Goal: Information Seeking & Learning: Learn about a topic

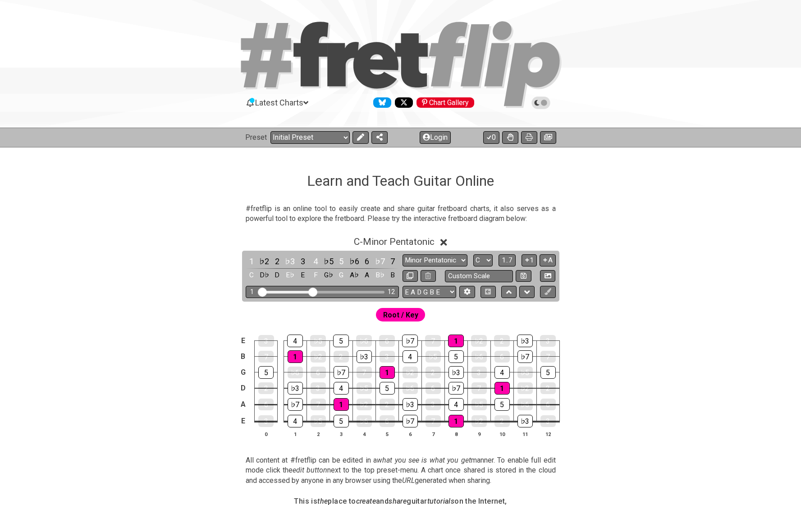
click at [143, 220] on section "#fretflip is an online tool to easily create and share guitar fretboard charts,…" at bounding box center [400, 215] width 703 height 31
click at [251, 263] on div "1" at bounding box center [252, 261] width 12 height 12
click at [400, 316] on span "Root / Key" at bounding box center [400, 314] width 35 height 13
click at [263, 259] on div "♭2" at bounding box center [264, 261] width 12 height 12
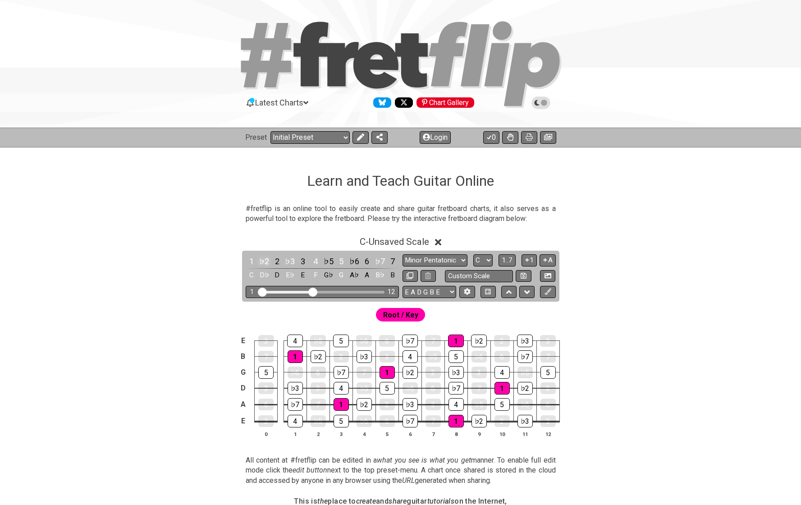
click at [263, 259] on div "♭2" at bounding box center [264, 261] width 12 height 12
click at [511, 139] on icon at bounding box center [510, 136] width 6 height 7
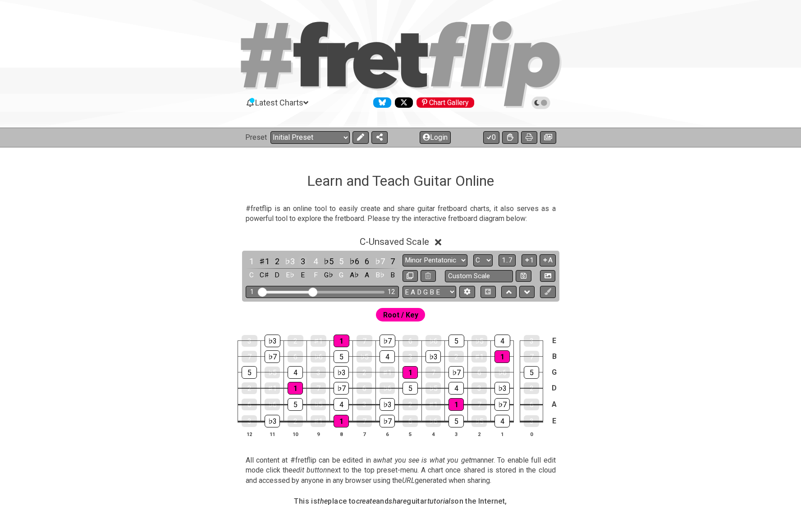
click at [302, 258] on div "3" at bounding box center [303, 261] width 12 height 12
drag, startPoint x: 314, startPoint y: 293, endPoint x: 359, endPoint y: 288, distance: 45.3
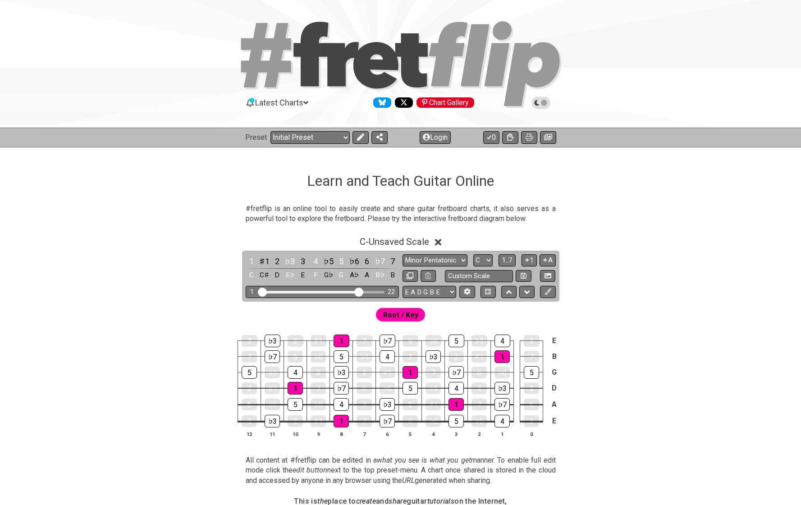
click at [359, 291] on input "Visible fret range" at bounding box center [322, 291] width 128 height 0
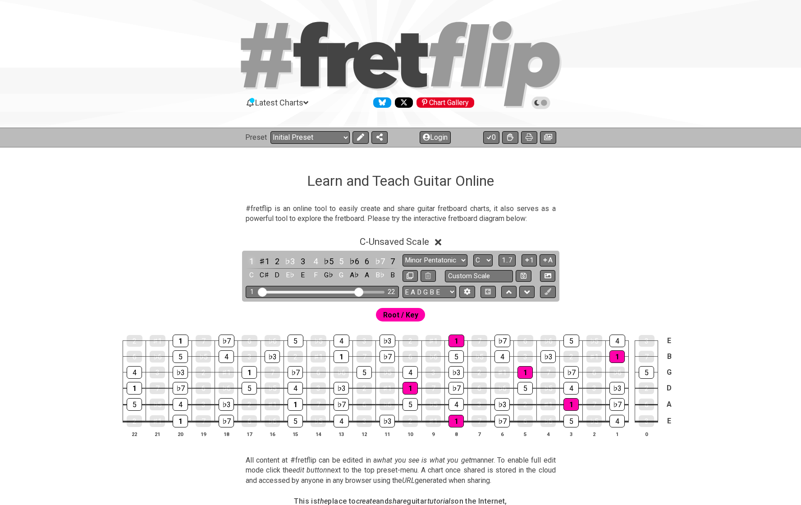
click at [250, 262] on div "1" at bounding box center [252, 261] width 12 height 12
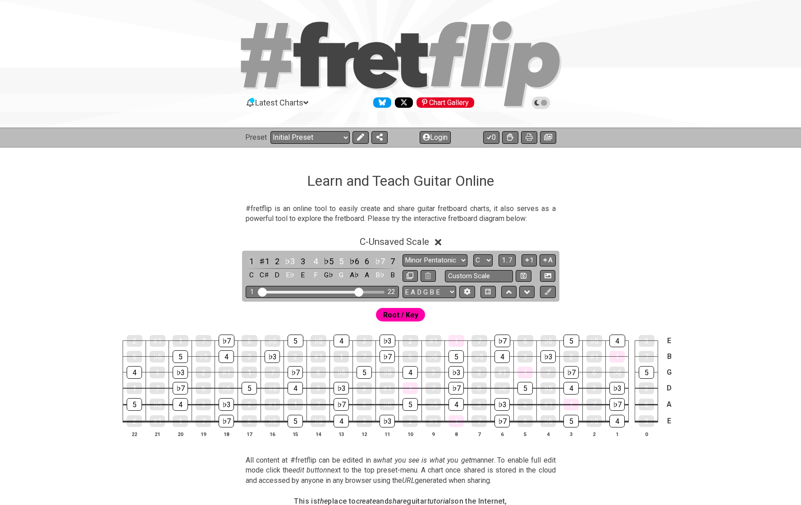
click at [250, 262] on div "1" at bounding box center [252, 261] width 12 height 12
click at [417, 261] on select "Minor Pentatonic Click to edit Minor Pentatonic Major Pentatonic Minor Blues Ma…" at bounding box center [435, 260] width 65 height 12
click at [336, 354] on div "1" at bounding box center [341, 356] width 15 height 13
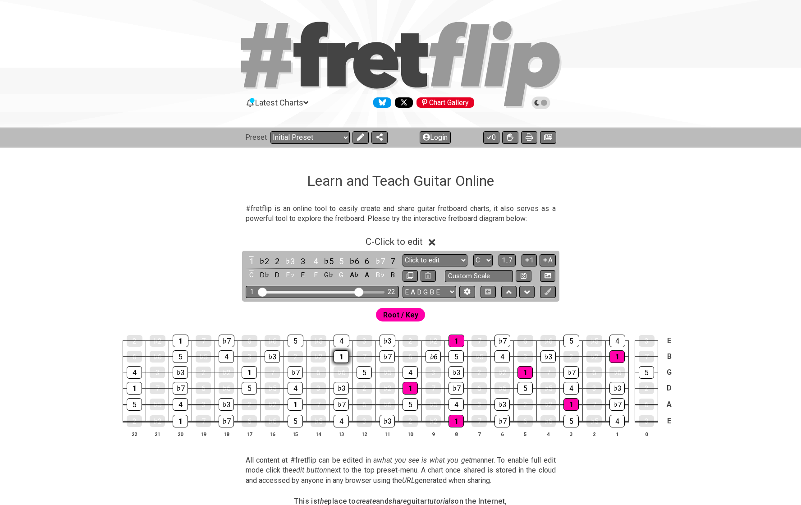
click at [336, 354] on div "1" at bounding box center [341, 356] width 15 height 13
click at [188, 342] on div "1" at bounding box center [181, 341] width 16 height 13
click at [456, 340] on div "1" at bounding box center [457, 341] width 16 height 13
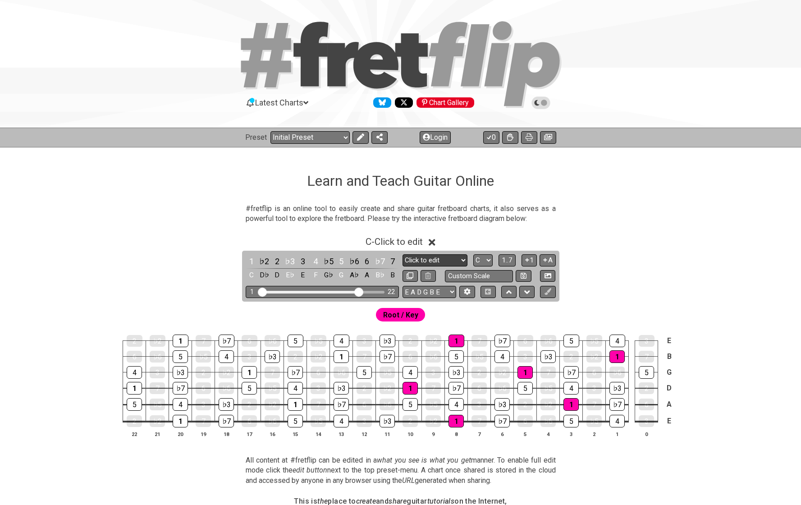
click at [444, 261] on select "Minor Pentatonic Click to edit Minor Pentatonic Major Pentatonic Minor Blues Ma…" at bounding box center [435, 260] width 65 height 12
click at [431, 261] on select "Minor Pentatonic Click to edit Minor Pentatonic Major Pentatonic Minor Blues Ma…" at bounding box center [435, 260] width 65 height 12
select select "Minor Blues"
click at [413, 313] on span "Root / Key" at bounding box center [400, 314] width 35 height 13
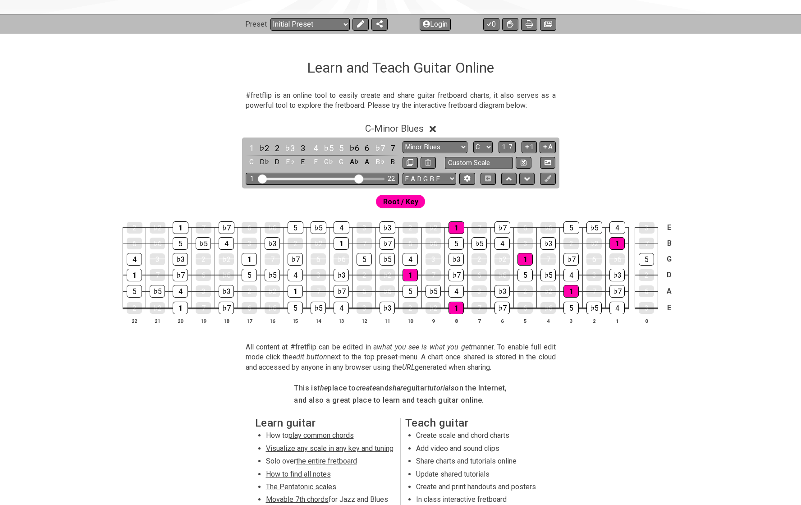
scroll to position [115, 0]
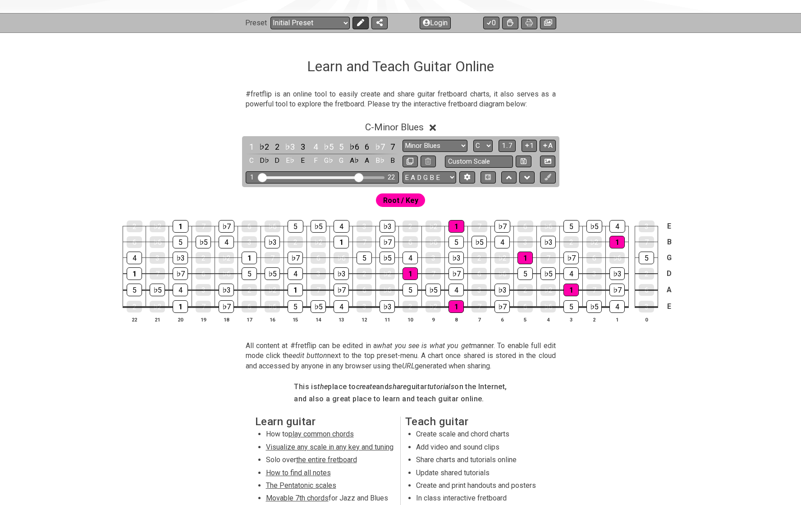
click at [357, 23] on icon at bounding box center [360, 22] width 7 height 7
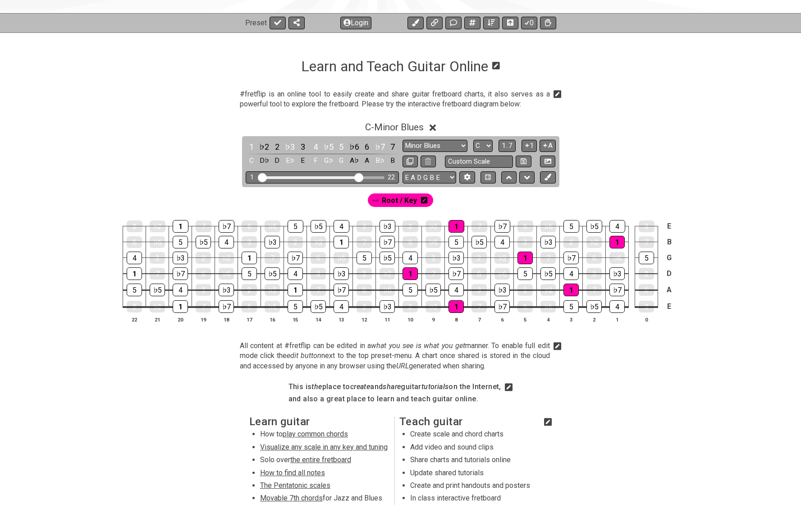
click at [357, 23] on button "Login" at bounding box center [355, 23] width 31 height 13
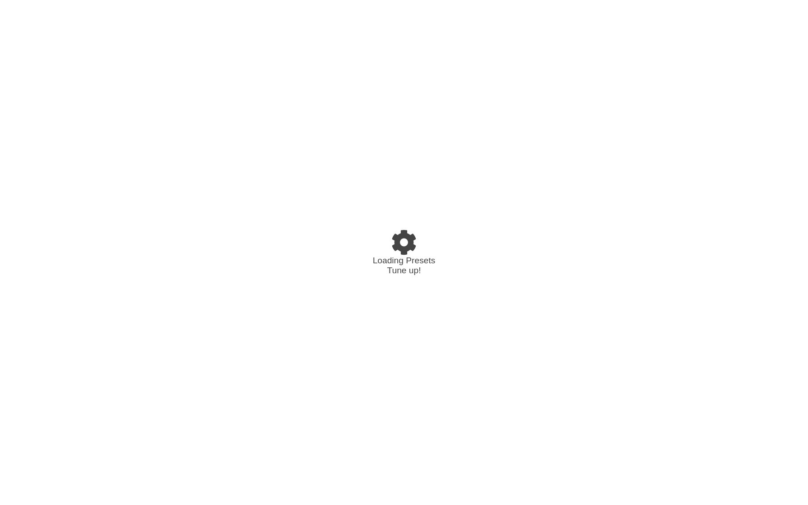
select select "C"
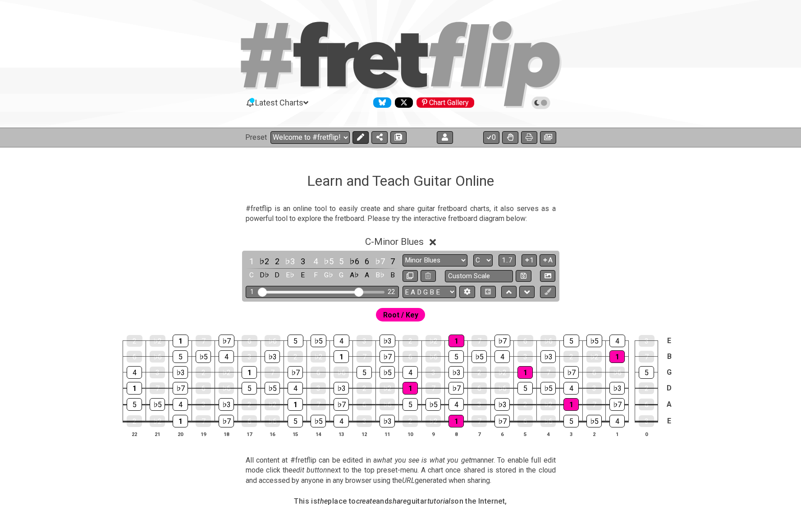
click at [361, 137] on icon at bounding box center [360, 136] width 7 height 7
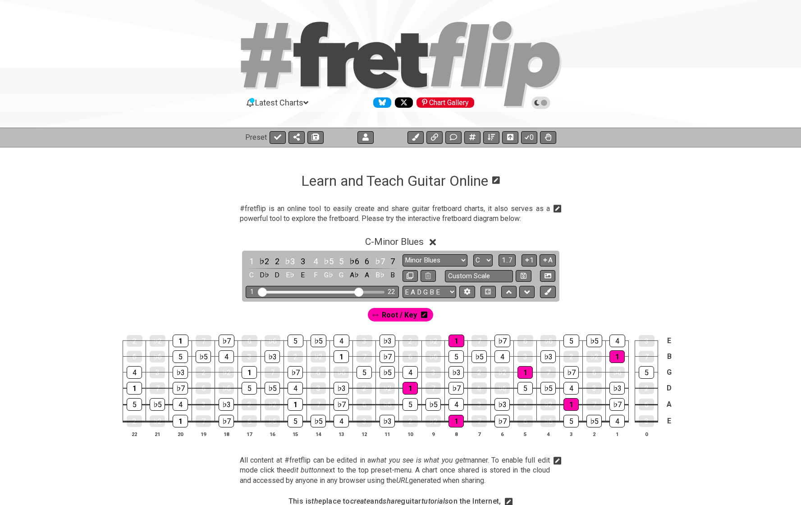
click at [377, 314] on icon at bounding box center [375, 315] width 6 height 3
drag, startPoint x: 376, startPoint y: 317, endPoint x: 341, endPoint y: 318, distance: 34.3
click at [341, 318] on div "Root / Key" at bounding box center [400, 313] width 703 height 22
click at [423, 315] on icon at bounding box center [424, 315] width 6 height 6
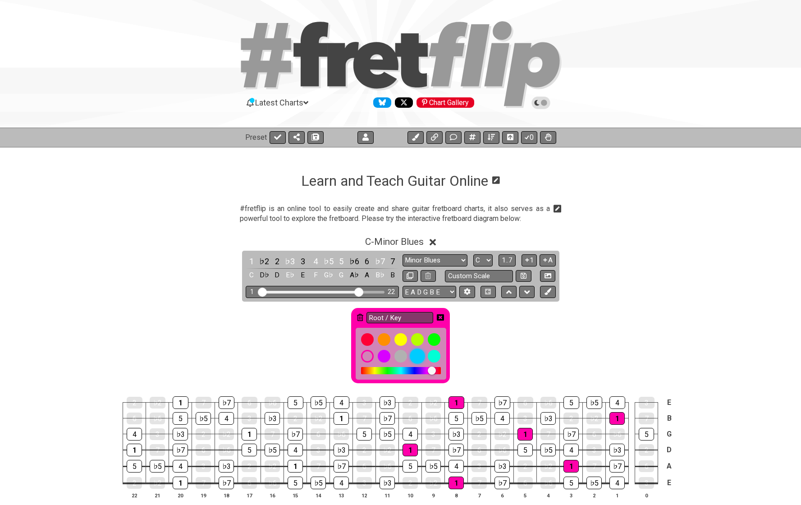
click at [420, 356] on div at bounding box center [417, 356] width 15 height 15
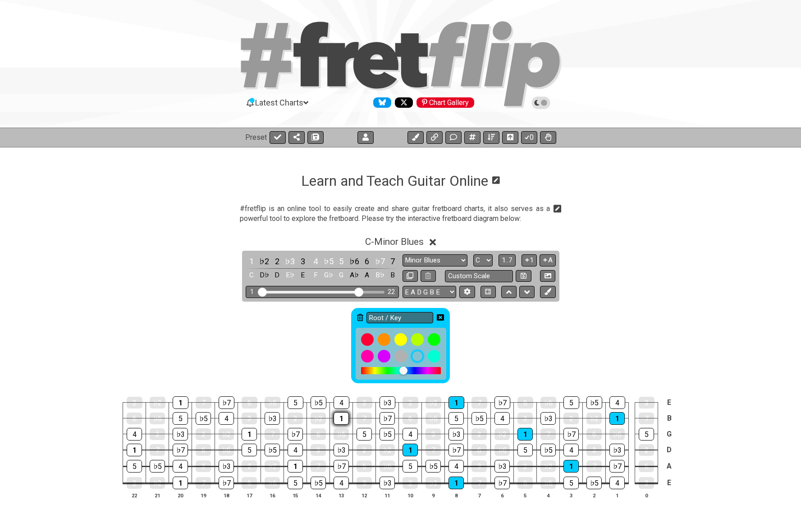
click at [344, 416] on div "1" at bounding box center [341, 418] width 15 height 13
click at [443, 317] on icon at bounding box center [440, 317] width 7 height 6
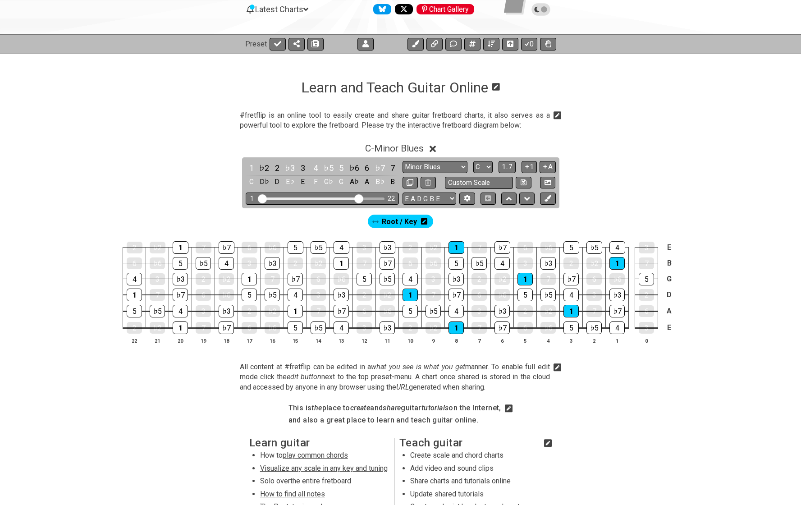
scroll to position [87, 0]
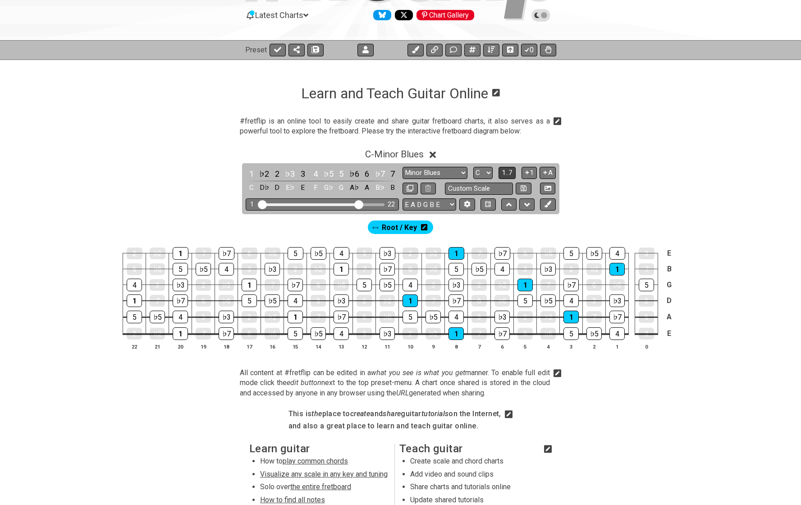
click at [506, 173] on span "1..7" at bounding box center [507, 173] width 11 height 8
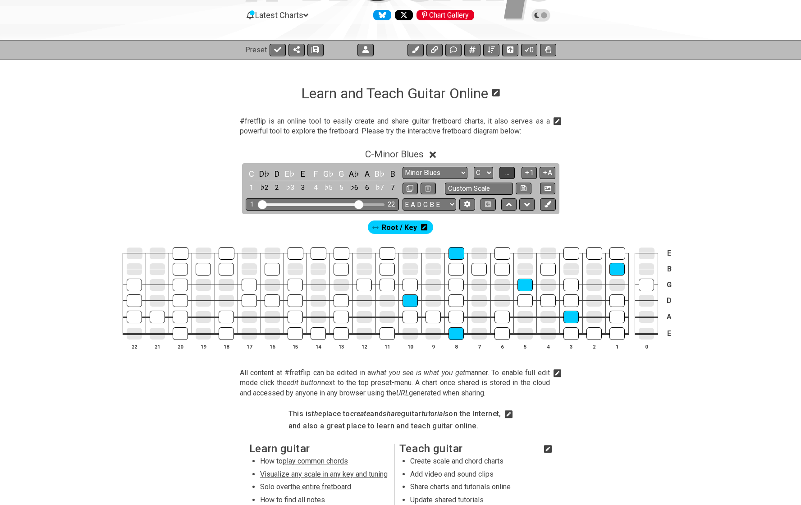
click at [506, 173] on span "..." at bounding box center [507, 173] width 4 height 8
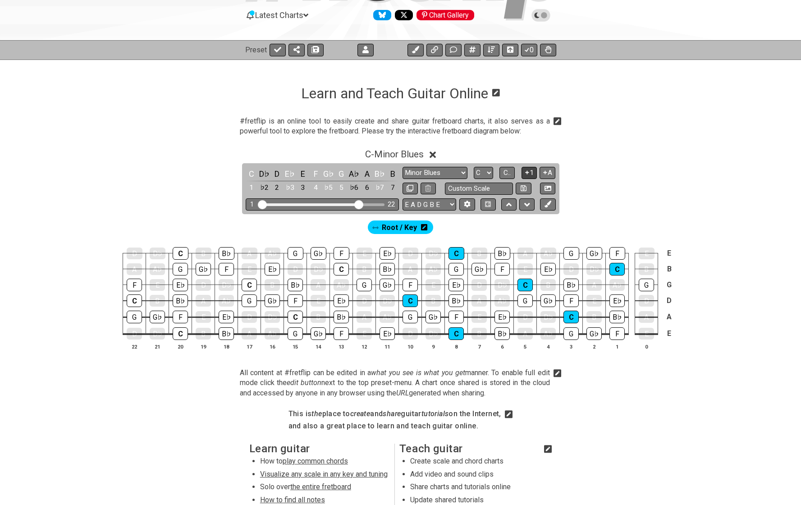
click at [525, 172] on icon at bounding box center [527, 172] width 9 height 7
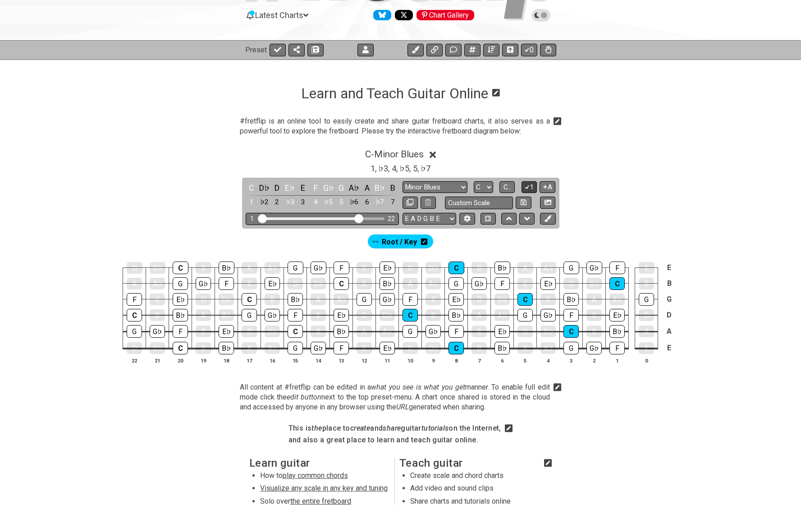
click at [528, 185] on icon at bounding box center [527, 187] width 9 height 7
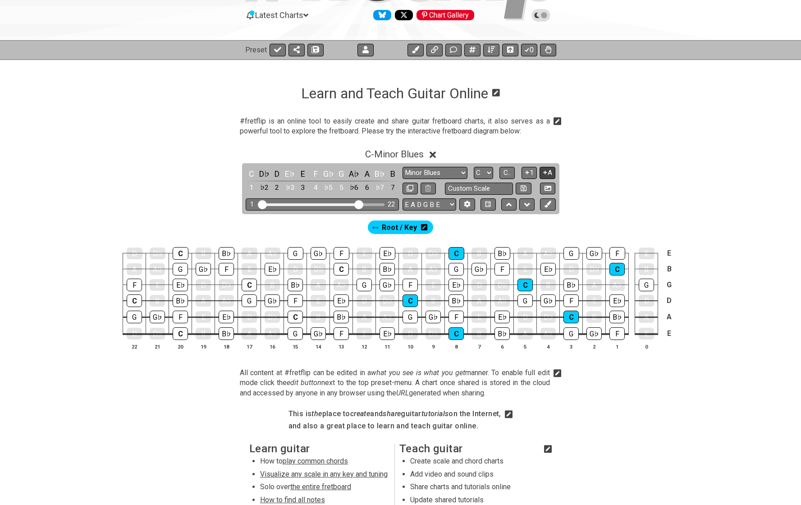
click at [545, 171] on icon at bounding box center [545, 172] width 9 height 7
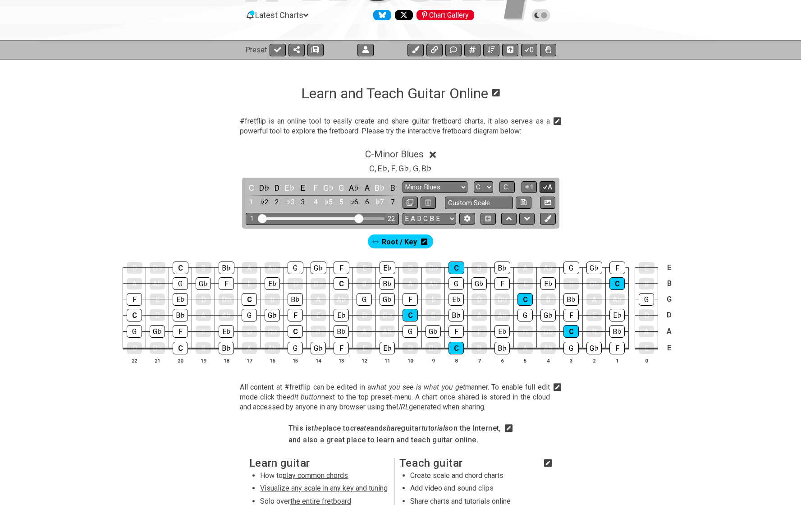
click at [545, 171] on div "C , E♭ , F , G♭ , G , B♭" at bounding box center [400, 168] width 703 height 14
click at [546, 184] on icon at bounding box center [545, 187] width 9 height 7
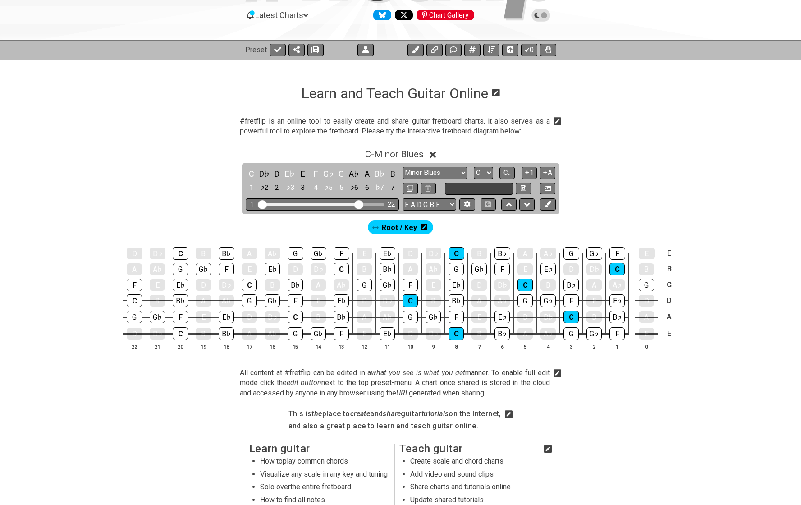
click at [470, 186] on input "text" at bounding box center [479, 189] width 69 height 12
click at [591, 188] on div "C - Minor Blues C D♭ D E♭ E F G♭ G A♭ A B♭ B 1 ♭2 2 ♭3 3 4 ♭5 5 ♭6 6 ♭7 7 Minor…" at bounding box center [400, 252] width 703 height 219
type input "Custom Scale"
click at [492, 193] on input "text" at bounding box center [479, 189] width 69 height 12
type input "T"
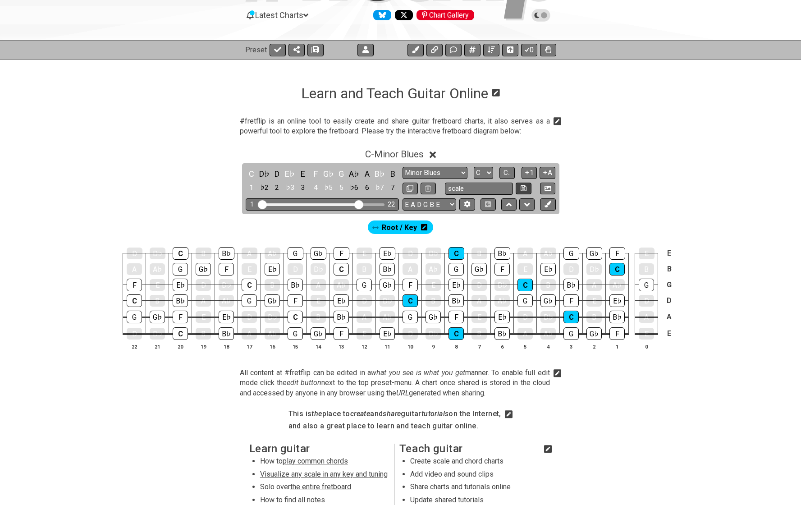
type input "scale"
click at [527, 188] on button at bounding box center [523, 189] width 15 height 12
select select "scale"
click at [546, 189] on icon at bounding box center [548, 188] width 7 height 5
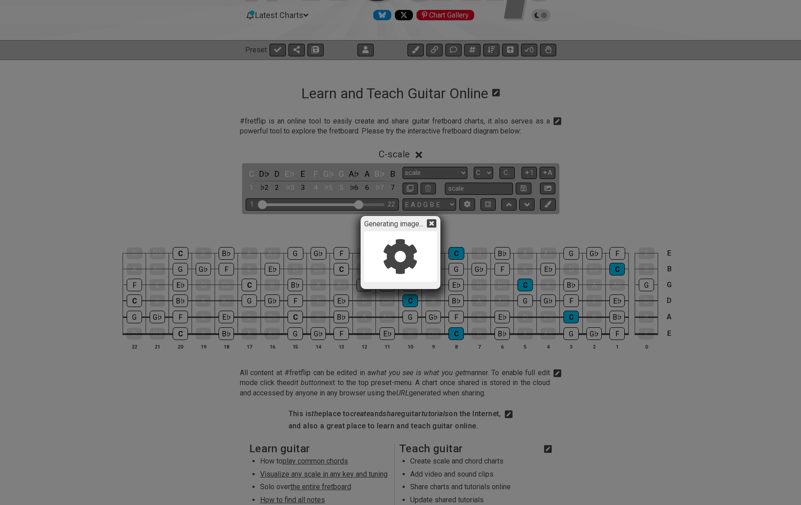
click at [435, 223] on icon at bounding box center [431, 223] width 9 height 9
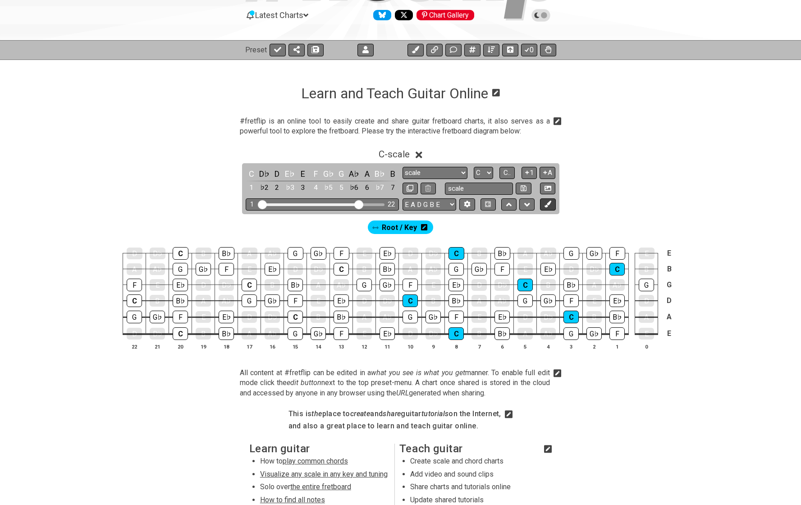
click at [548, 203] on icon at bounding box center [548, 204] width 7 height 7
click at [428, 229] on span "New Marker" at bounding box center [434, 227] width 38 height 13
click at [390, 253] on div "E♭" at bounding box center [388, 253] width 16 height 13
click at [462, 225] on icon at bounding box center [462, 227] width 6 height 7
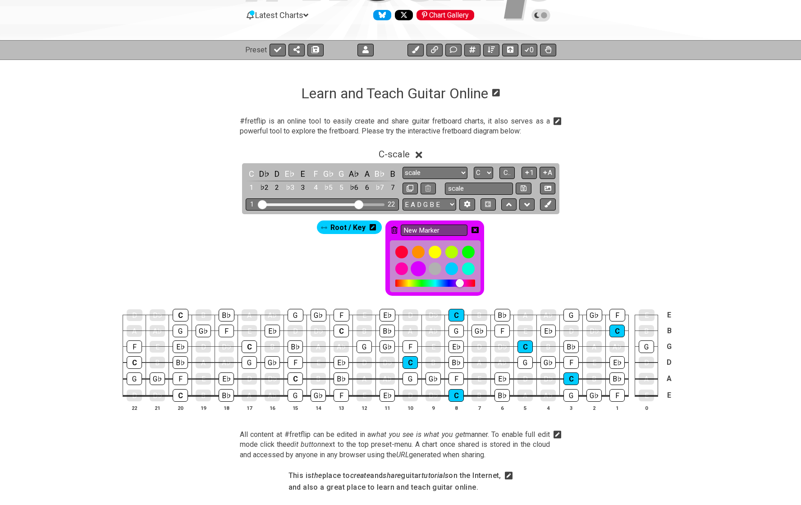
click at [416, 266] on div at bounding box center [418, 268] width 15 height 15
click at [474, 230] on icon at bounding box center [475, 229] width 7 height 7
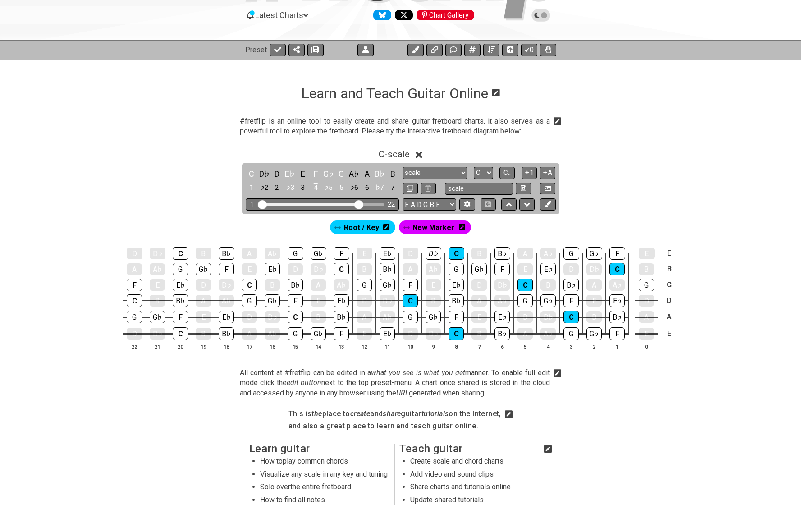
click at [428, 227] on span "New Marker" at bounding box center [434, 227] width 42 height 13
click at [409, 186] on icon at bounding box center [410, 188] width 7 height 7
select select "scale"
select select "C"
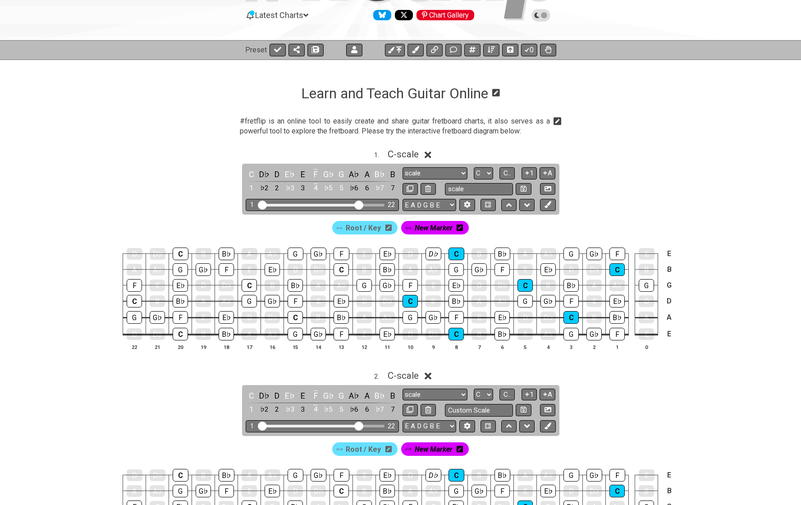
click at [429, 375] on icon at bounding box center [428, 376] width 7 height 7
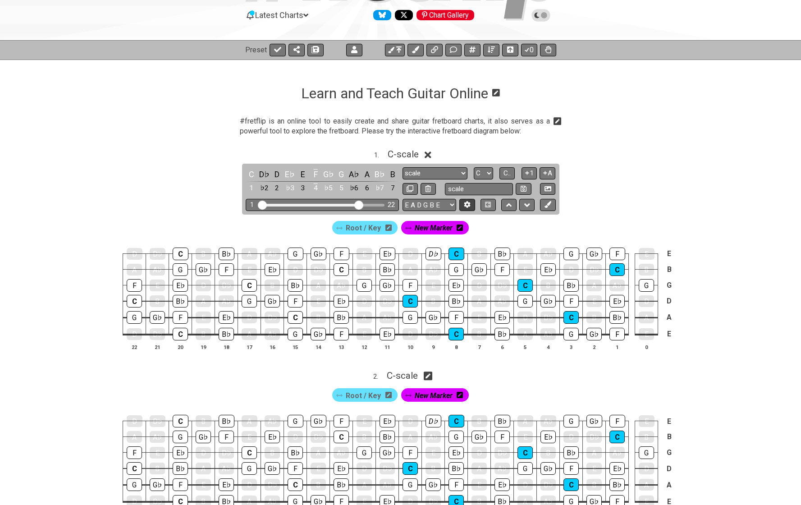
click at [468, 204] on icon at bounding box center [467, 205] width 6 height 7
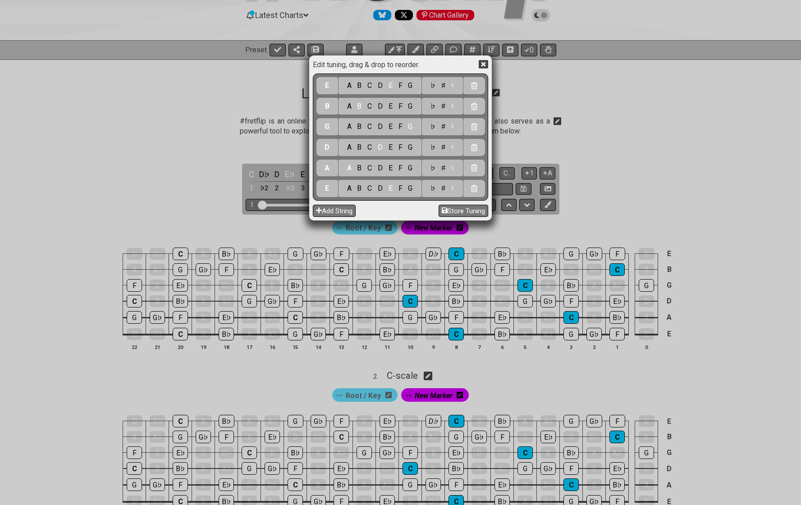
click at [487, 68] on icon at bounding box center [483, 64] width 9 height 9
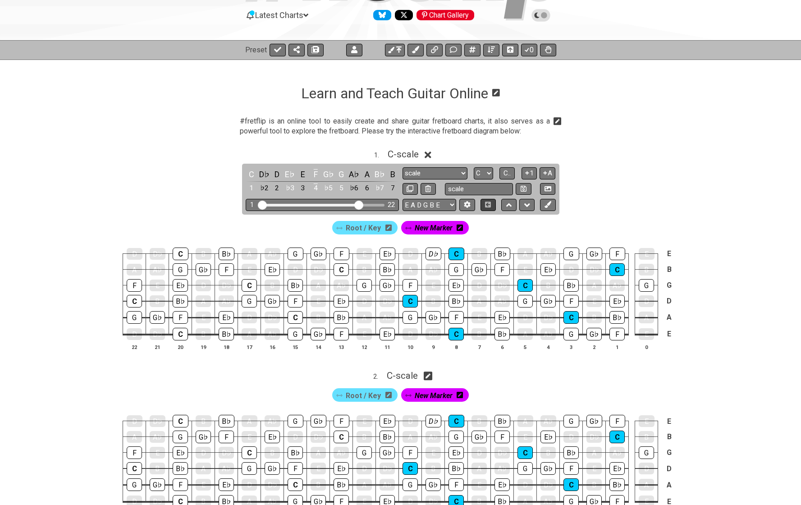
click at [489, 204] on icon at bounding box center [488, 205] width 6 height 6
click at [506, 203] on icon at bounding box center [509, 205] width 6 height 9
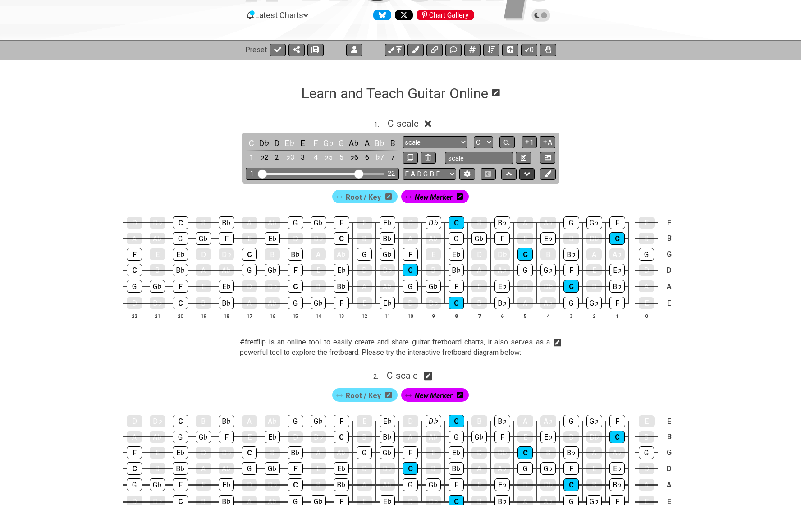
click at [525, 172] on icon at bounding box center [527, 174] width 6 height 4
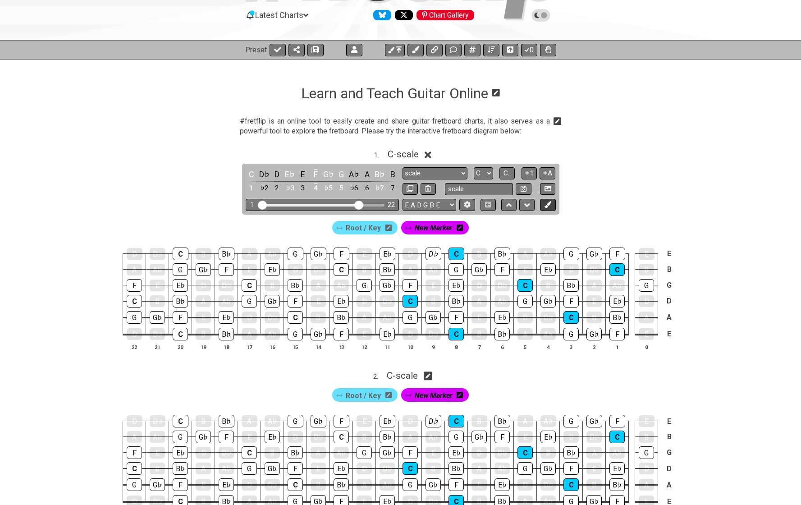
click at [546, 202] on icon at bounding box center [548, 204] width 7 height 7
drag, startPoint x: 449, startPoint y: 226, endPoint x: 375, endPoint y: 230, distance: 74.1
click at [375, 230] on div "Root / Key New Marker New Marker" at bounding box center [401, 227] width 216 height 17
drag, startPoint x: 385, startPoint y: 228, endPoint x: 315, endPoint y: 225, distance: 70.4
click at [314, 225] on div "Root / Key New Marker New Marker" at bounding box center [401, 227] width 216 height 17
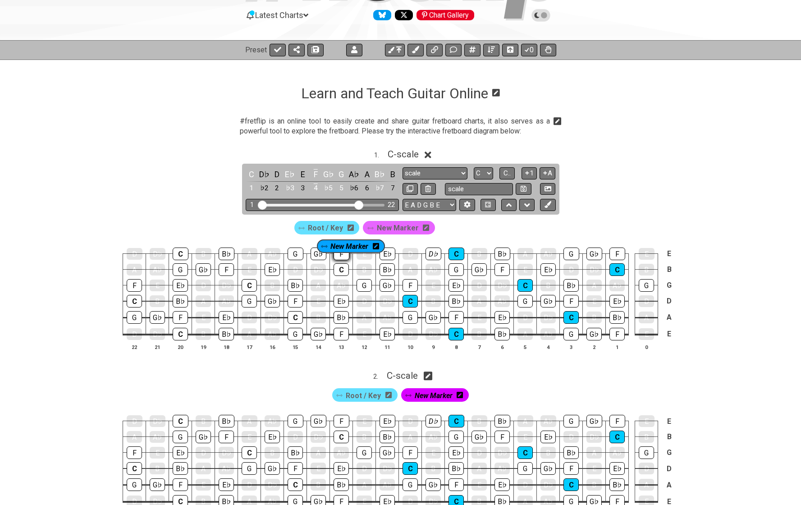
drag, startPoint x: 321, startPoint y: 232, endPoint x: 341, endPoint y: 255, distance: 30.7
click at [341, 255] on section "New Marker Root / Key New Marker D D♭ C B B♭ A A♭ G G♭ F E E♭ D D♭ C B B♭ A A♭ …" at bounding box center [400, 289] width 703 height 148
drag, startPoint x: 333, startPoint y: 229, endPoint x: 312, endPoint y: 337, distance: 109.9
click at [312, 337] on section "New Marker Root / Key New Marker D D♭ C B B♭ A A♭ G G♭ F E E♭ D D♭ C B B♭ A A♭ …" at bounding box center [400, 289] width 703 height 148
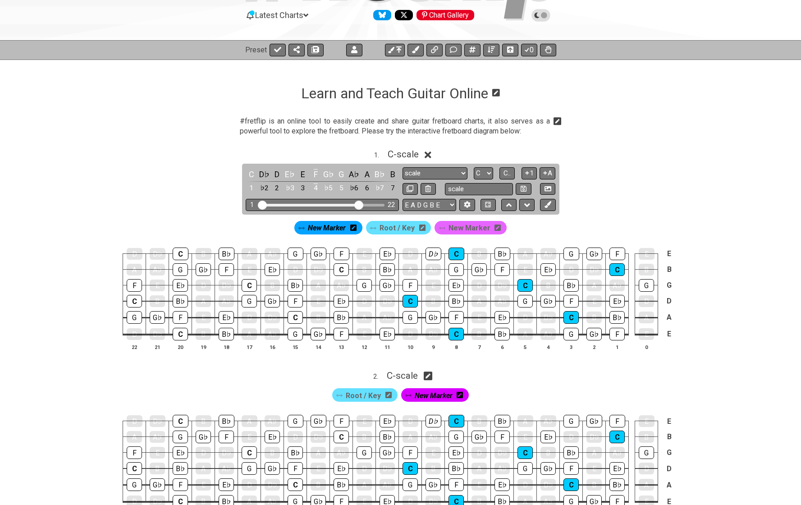
click at [333, 225] on span "New Marker" at bounding box center [327, 227] width 38 height 13
click at [333, 225] on span "New Marker" at bounding box center [327, 227] width 42 height 13
click at [333, 225] on span "New Marker" at bounding box center [327, 227] width 38 height 13
click at [333, 225] on span "New Marker" at bounding box center [327, 227] width 42 height 13
click at [344, 253] on div "F" at bounding box center [342, 254] width 16 height 13
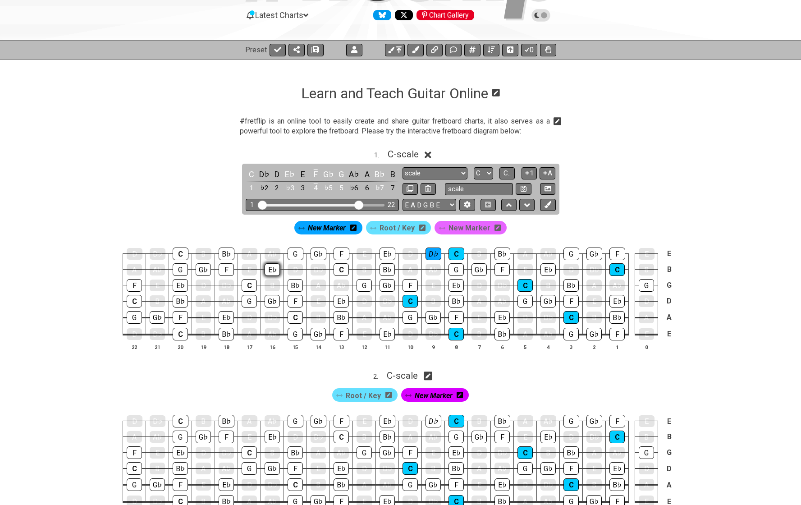
click at [274, 267] on div "E♭" at bounding box center [272, 269] width 15 height 13
click at [335, 302] on div "E♭" at bounding box center [341, 301] width 15 height 13
click at [395, 49] on button at bounding box center [395, 50] width 20 height 13
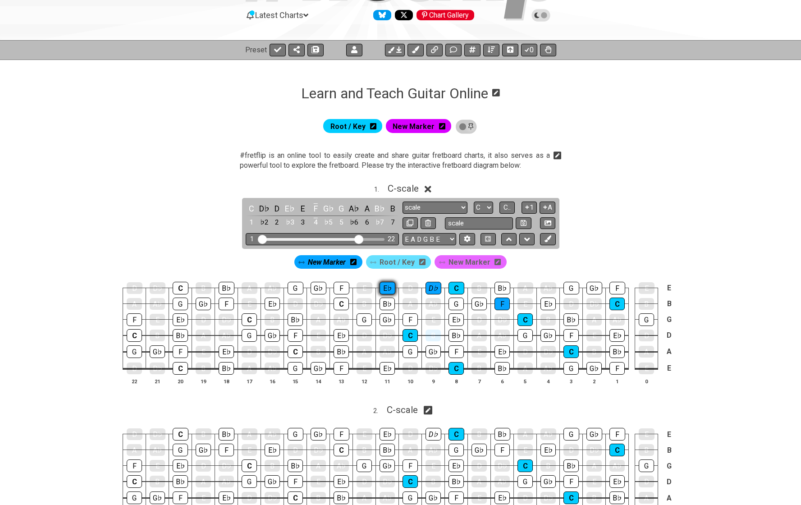
click at [386, 289] on div "E♭" at bounding box center [388, 288] width 16 height 13
click at [339, 284] on div "F" at bounding box center [342, 288] width 16 height 13
click at [340, 288] on div "F" at bounding box center [342, 288] width 16 height 13
click at [471, 260] on span "New Marker" at bounding box center [470, 262] width 42 height 13
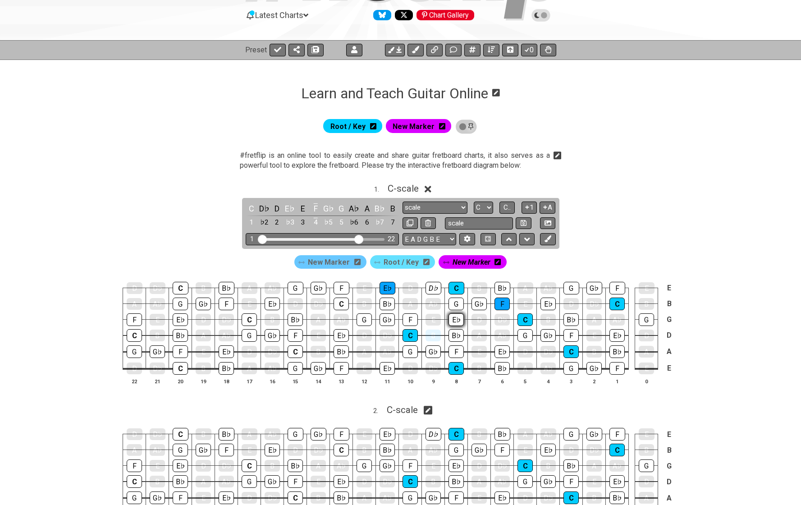
click at [456, 321] on div "E♭" at bounding box center [456, 319] width 15 height 13
click at [548, 51] on icon at bounding box center [548, 49] width 6 height 7
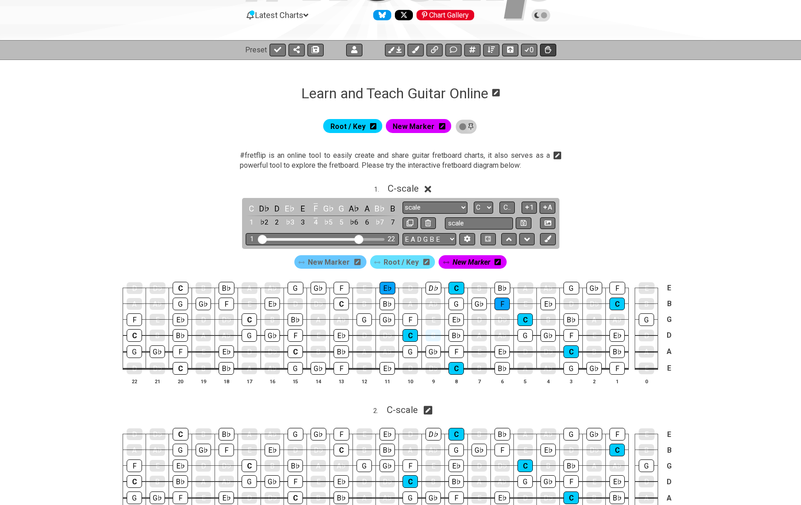
click at [547, 49] on icon at bounding box center [548, 49] width 6 height 7
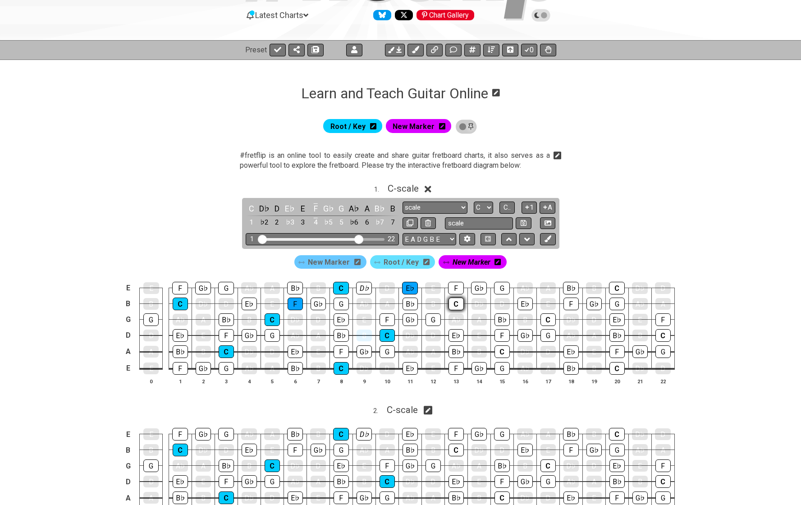
click at [453, 303] on div "C" at bounding box center [456, 304] width 15 height 13
click at [523, 300] on div "E♭" at bounding box center [525, 304] width 15 height 13
click at [549, 51] on icon at bounding box center [548, 49] width 6 height 7
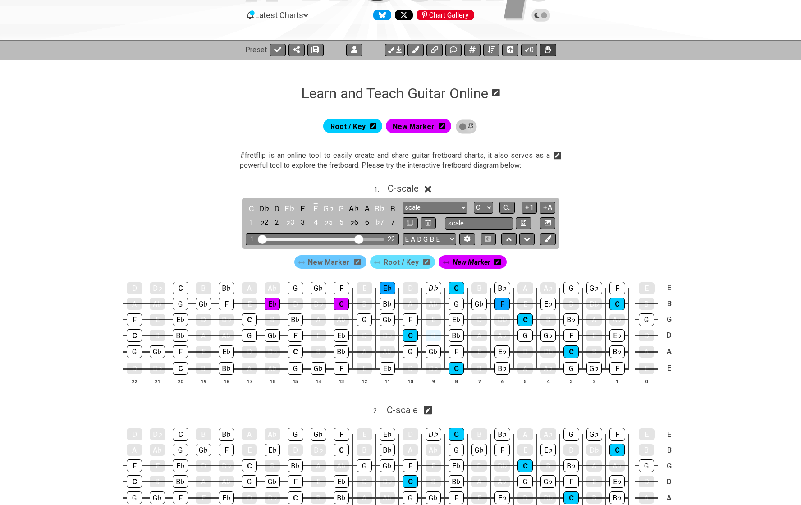
click at [546, 51] on icon at bounding box center [548, 49] width 6 height 7
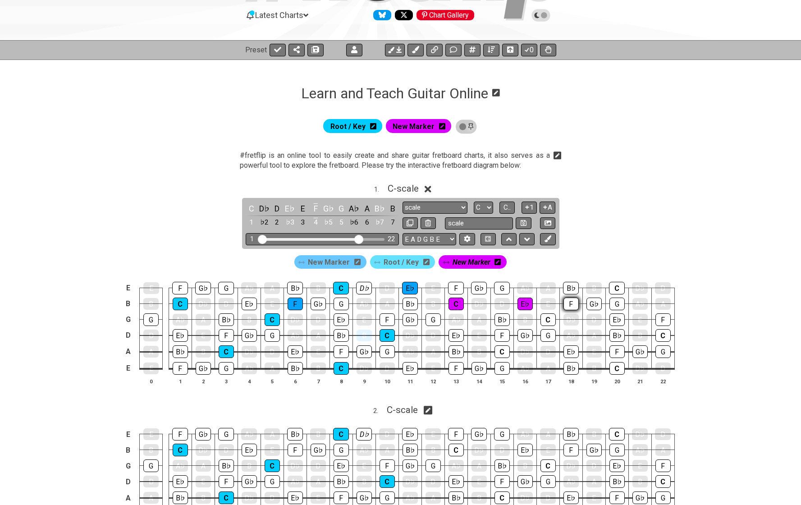
click at [572, 302] on div "F" at bounding box center [571, 304] width 15 height 13
click at [617, 334] on div "B♭" at bounding box center [617, 335] width 15 height 13
click at [615, 350] on div "F" at bounding box center [617, 351] width 15 height 13
click at [663, 321] on div "F" at bounding box center [663, 319] width 15 height 13
click at [546, 49] on icon at bounding box center [548, 49] width 6 height 7
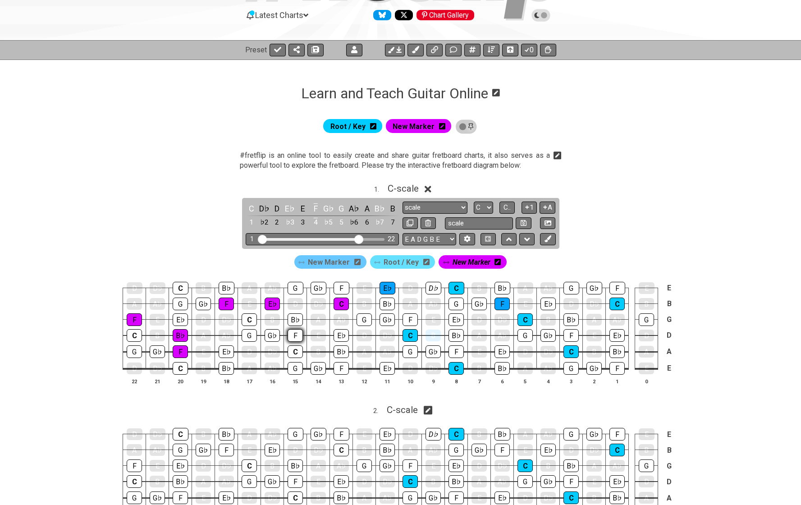
click at [293, 333] on div "F" at bounding box center [295, 335] width 15 height 13
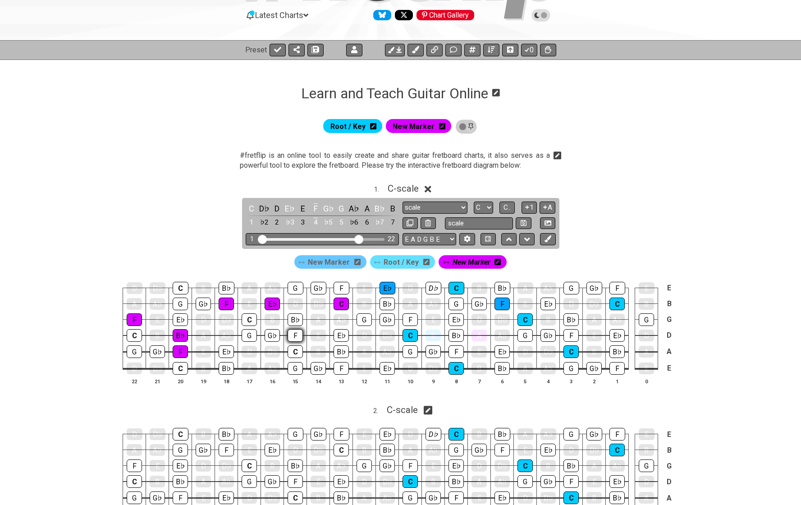
click at [293, 333] on div "F" at bounding box center [295, 335] width 15 height 13
click at [294, 348] on div "C" at bounding box center [295, 351] width 15 height 13
click at [137, 286] on div "D" at bounding box center [135, 288] width 16 height 12
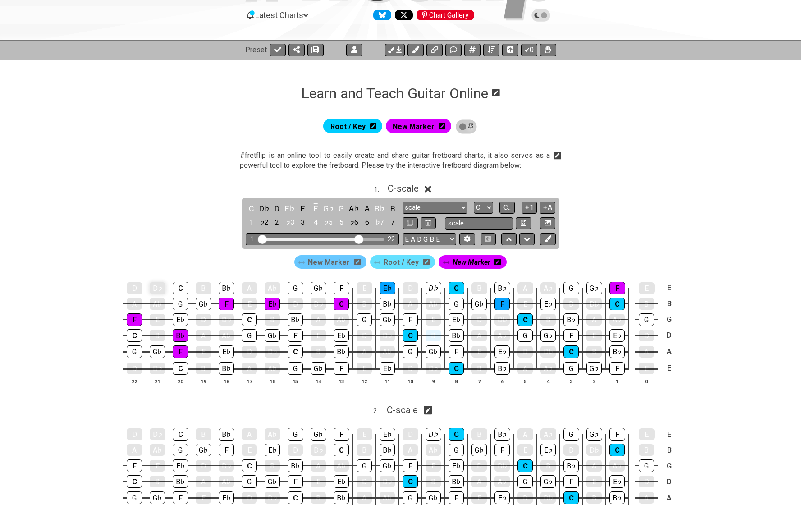
click at [153, 285] on div "D♭" at bounding box center [158, 288] width 16 height 12
click at [178, 288] on div "C" at bounding box center [181, 288] width 16 height 13
click at [223, 289] on div "B♭" at bounding box center [227, 288] width 16 height 13
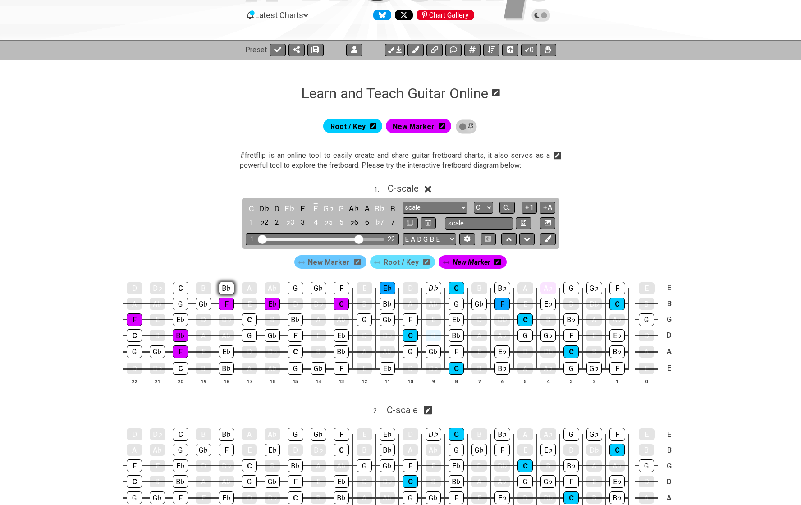
click at [223, 289] on div "B♭" at bounding box center [227, 288] width 16 height 13
click at [249, 288] on div "A" at bounding box center [250, 288] width 16 height 12
click at [294, 286] on div "G" at bounding box center [296, 288] width 16 height 13
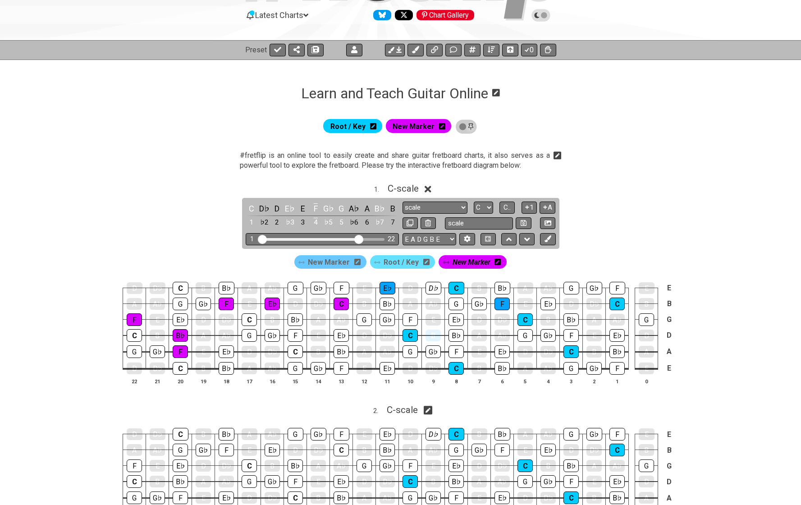
click at [428, 191] on icon at bounding box center [428, 189] width 7 height 7
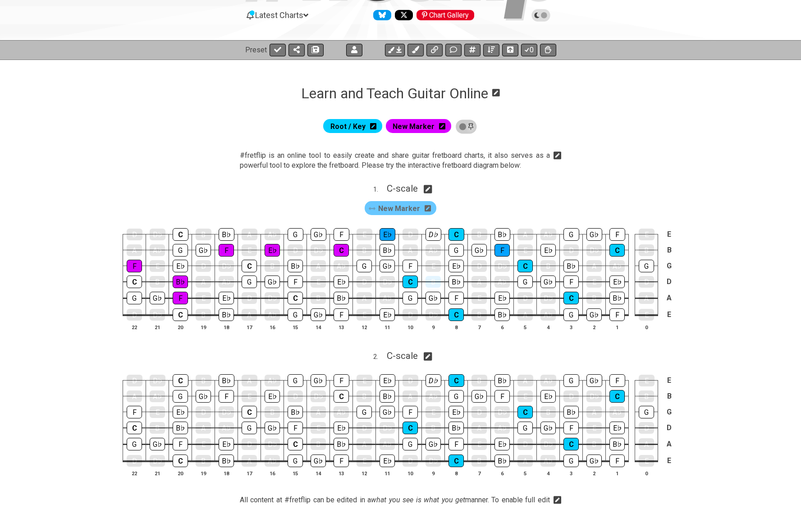
click at [186, 149] on section "#fretflip is an online tool to easily create and share guitar fretboard charts,…" at bounding box center [400, 162] width 703 height 31
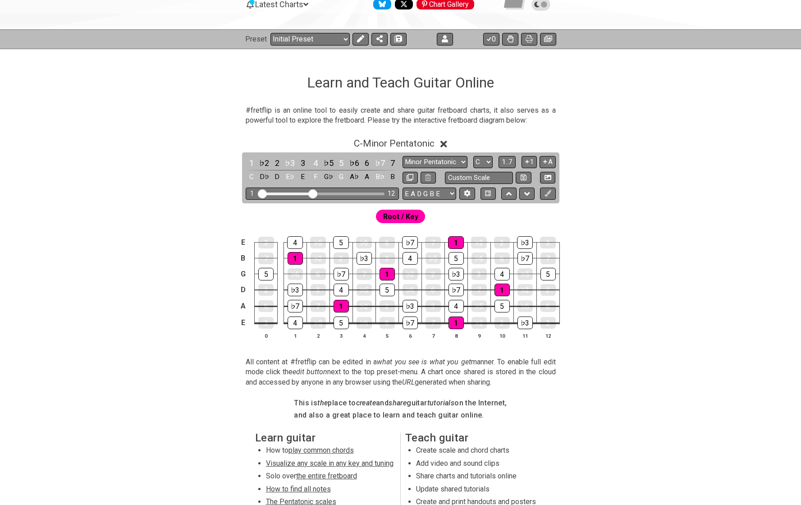
scroll to position [99, 0]
click at [513, 40] on icon at bounding box center [510, 38] width 6 height 7
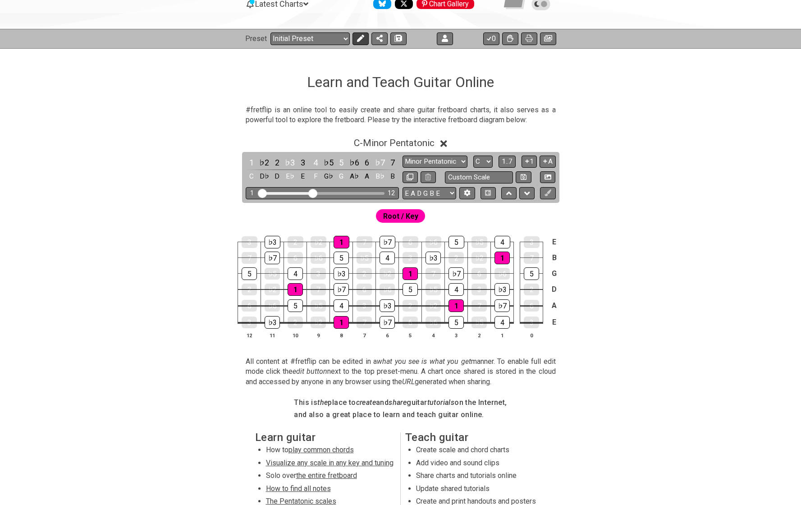
click at [360, 35] on icon at bounding box center [360, 38] width 7 height 7
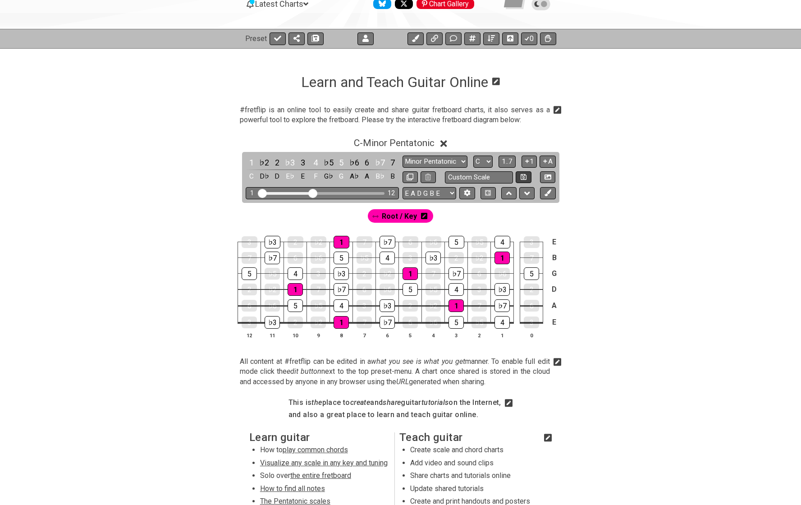
click at [521, 178] on icon at bounding box center [524, 177] width 6 height 6
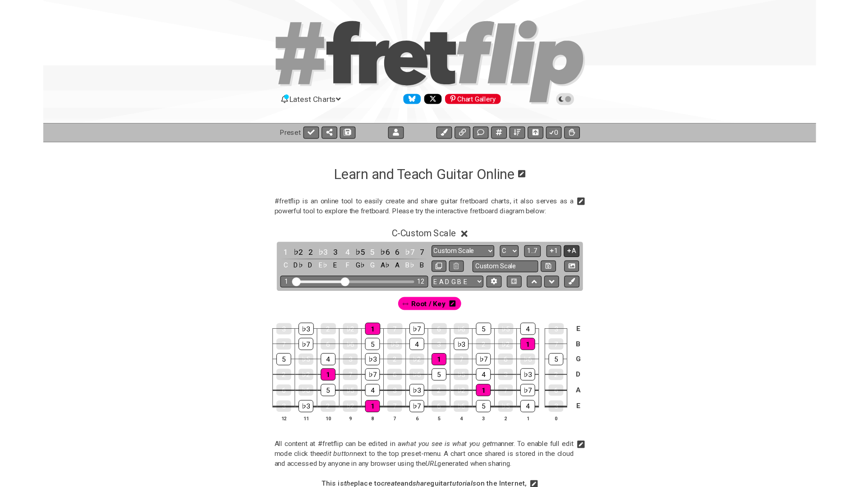
scroll to position [0, 0]
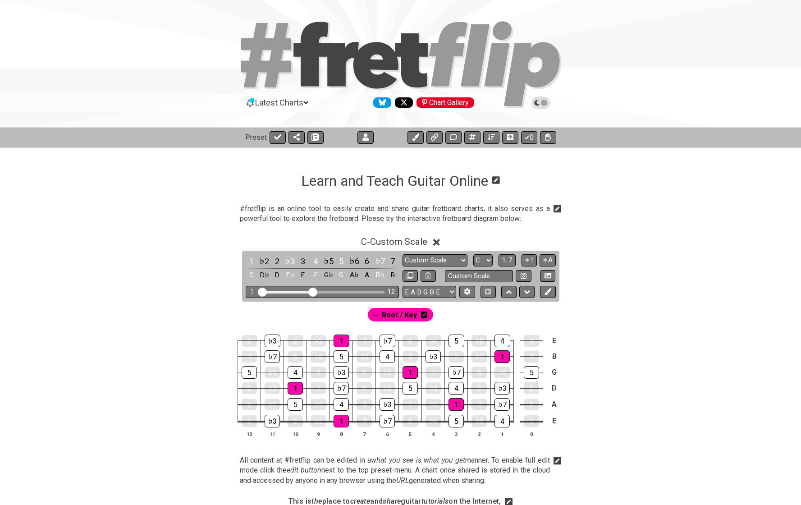
click at [541, 103] on icon at bounding box center [541, 103] width 8 height 8
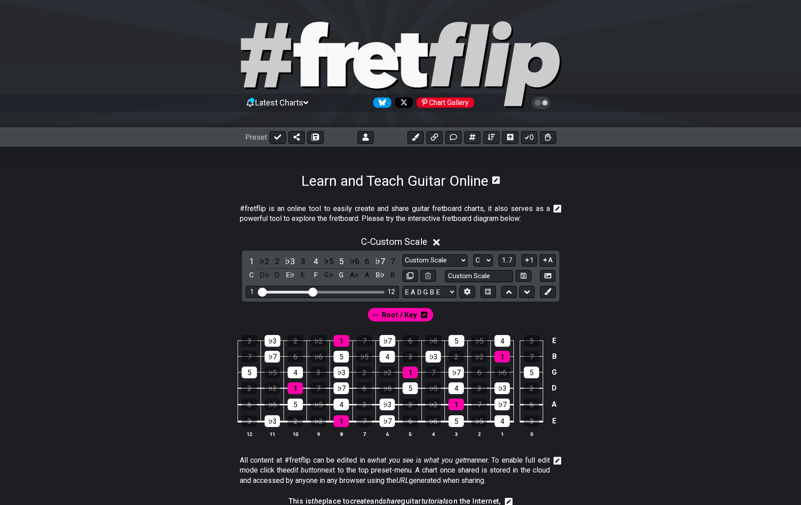
click at [541, 103] on icon at bounding box center [541, 103] width 8 height 8
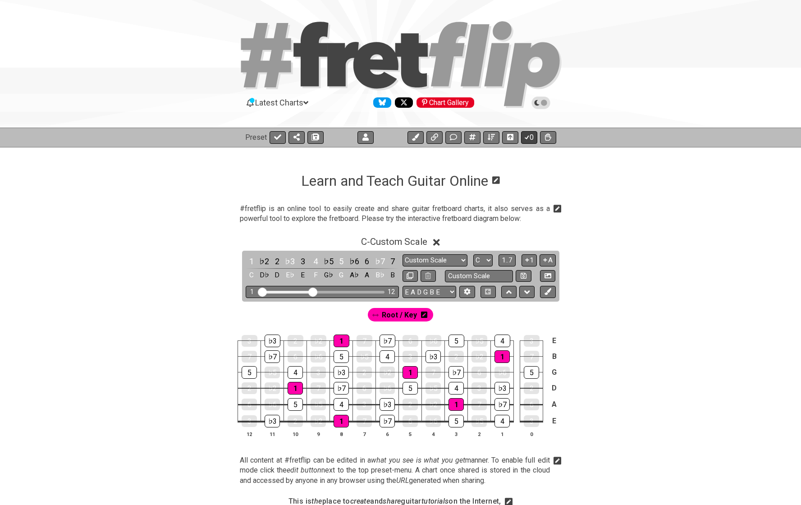
click at [528, 137] on icon at bounding box center [527, 136] width 9 height 7
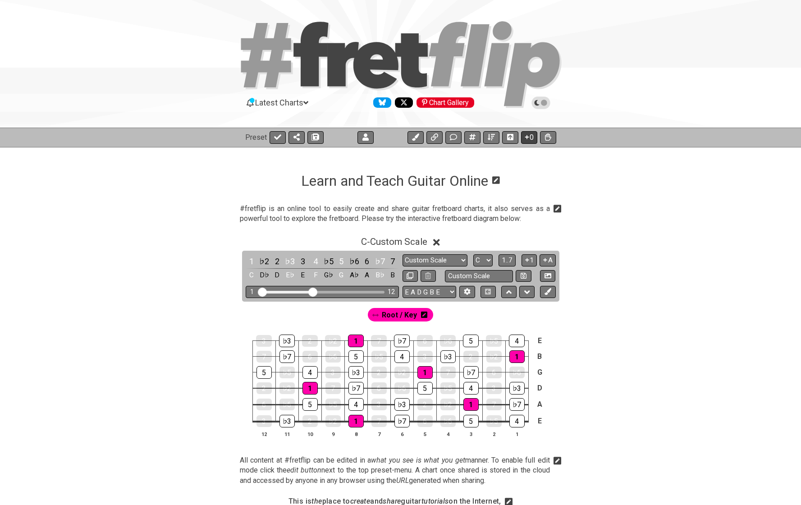
click at [528, 137] on icon at bounding box center [527, 137] width 4 height 4
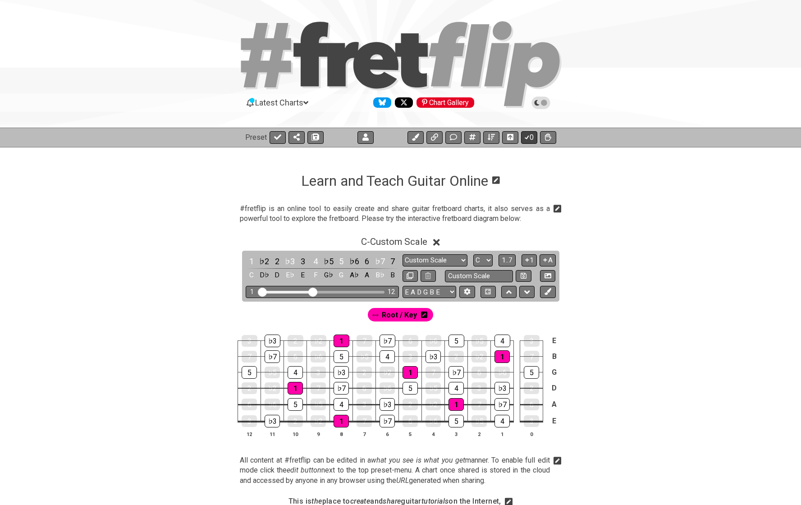
click at [528, 137] on icon at bounding box center [527, 136] width 9 height 7
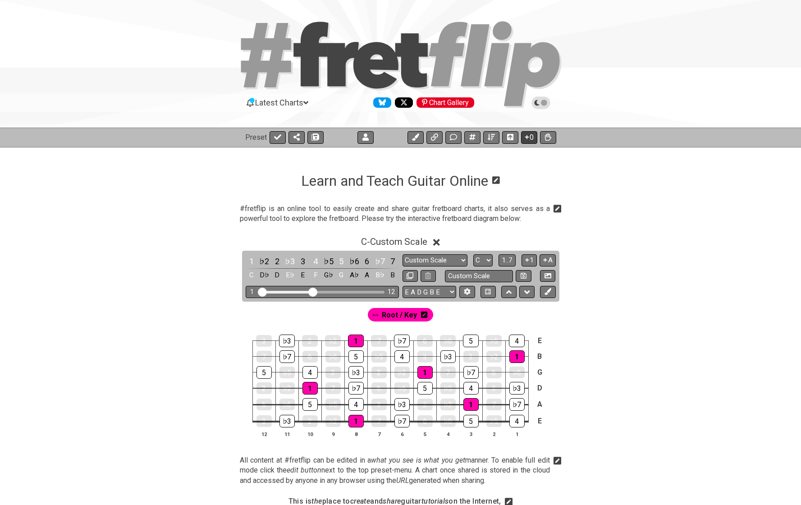
click at [528, 137] on icon at bounding box center [527, 137] width 4 height 4
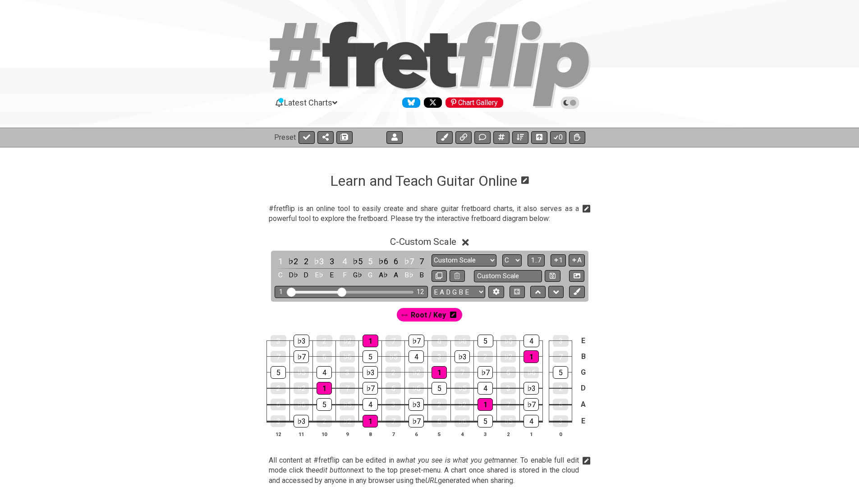
click at [326, 45] on icon at bounding box center [339, 54] width 35 height 64
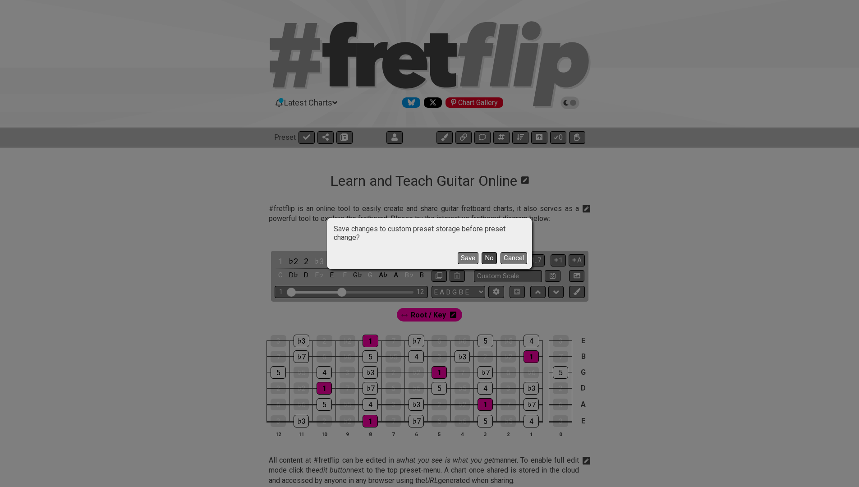
click at [487, 257] on button "No" at bounding box center [489, 258] width 15 height 12
select select "Minor Pentatonic"
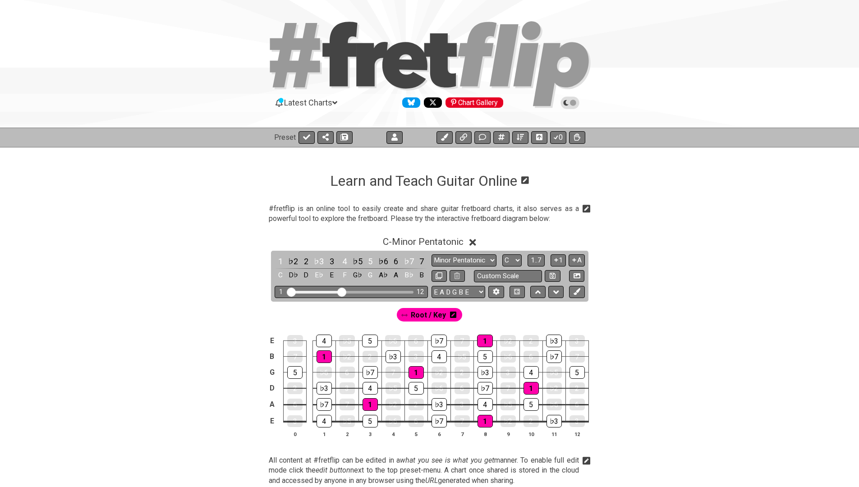
scroll to position [4, 0]
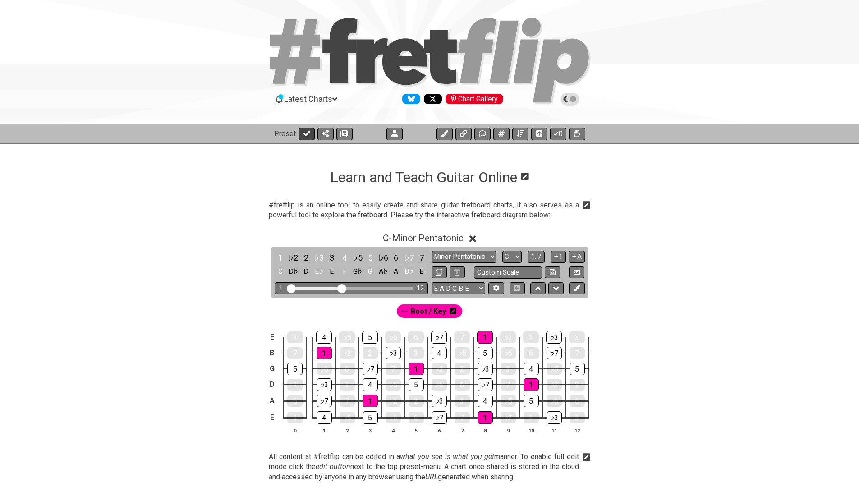
click at [306, 133] on icon at bounding box center [306, 133] width 7 height 5
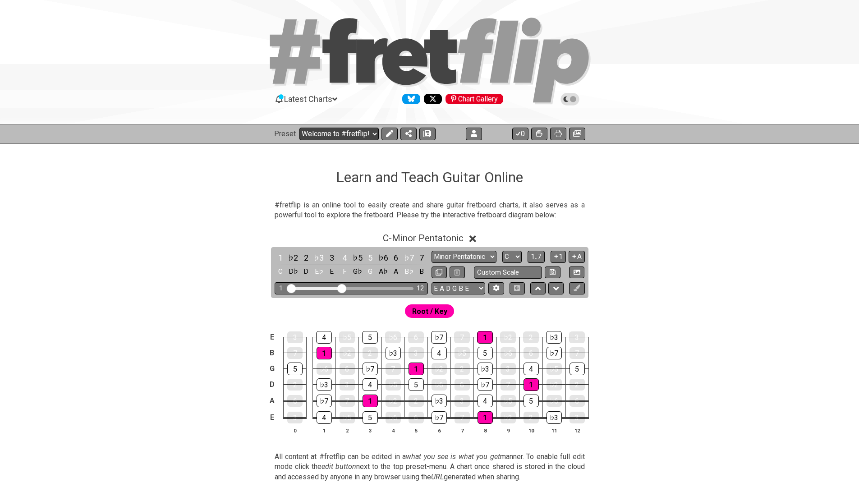
click at [323, 133] on select "Welcome to #fretflip! Initial Preset Custom Preset Minor Pentatonic Major Penta…" at bounding box center [338, 134] width 79 height 13
click at [325, 132] on select "Welcome to #fretflip! Initial Preset Custom Preset Minor Pentatonic Major Penta…" at bounding box center [338, 134] width 79 height 13
select select "/welcome"
select select "C"
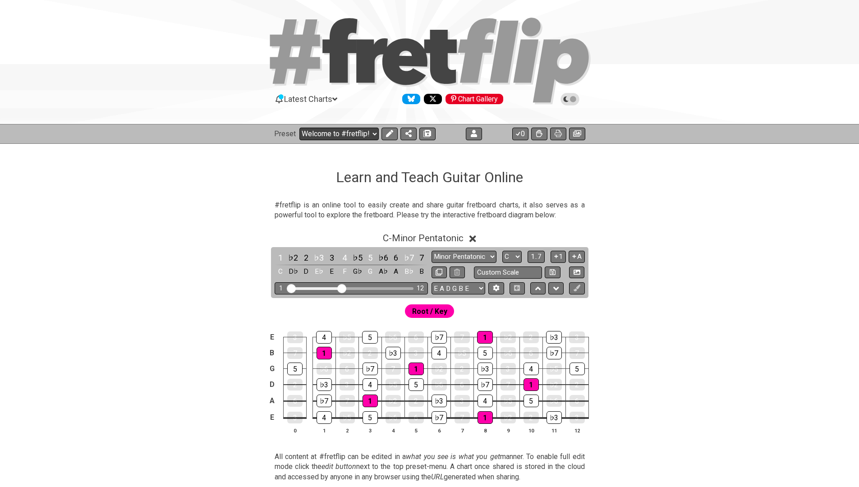
select select "A"
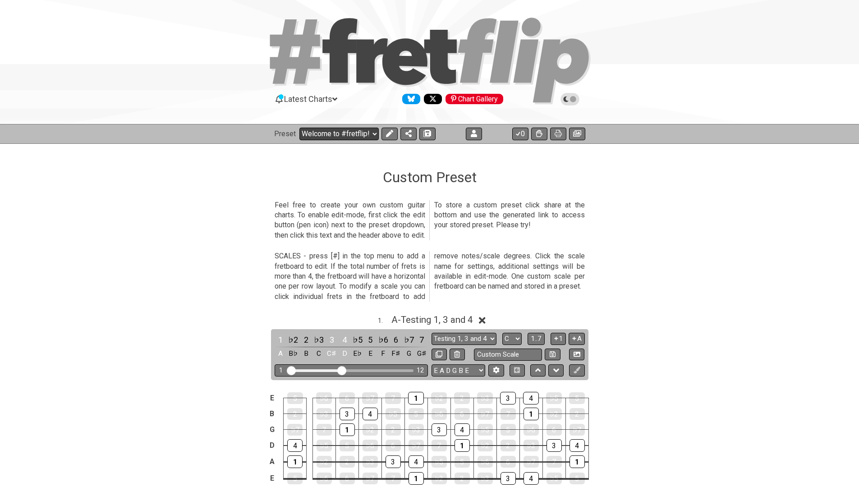
select select "Testing 1, 3 and 4"
select select "A"
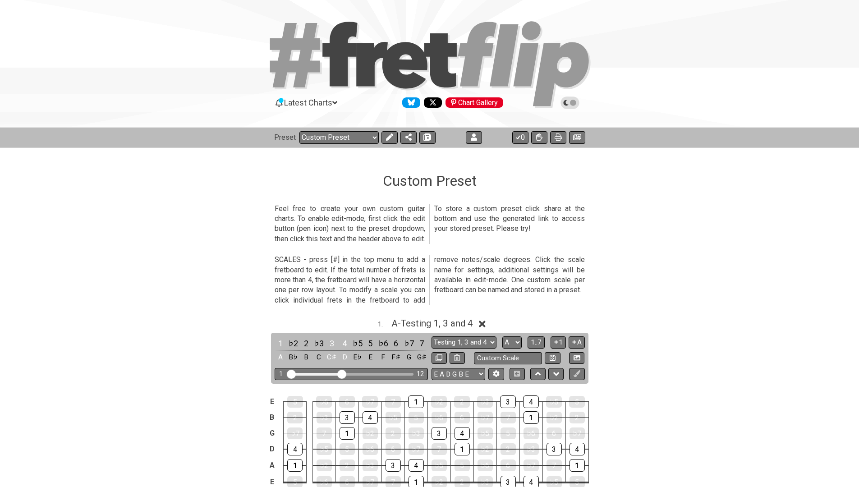
scroll to position [0, 0]
click at [317, 133] on select "Welcome to #fretflip! Initial Preset Custom Preset Minor Pentatonic Major Penta…" at bounding box center [338, 137] width 79 height 13
select select "/welcome"
select select "C"
select select "/welcome"
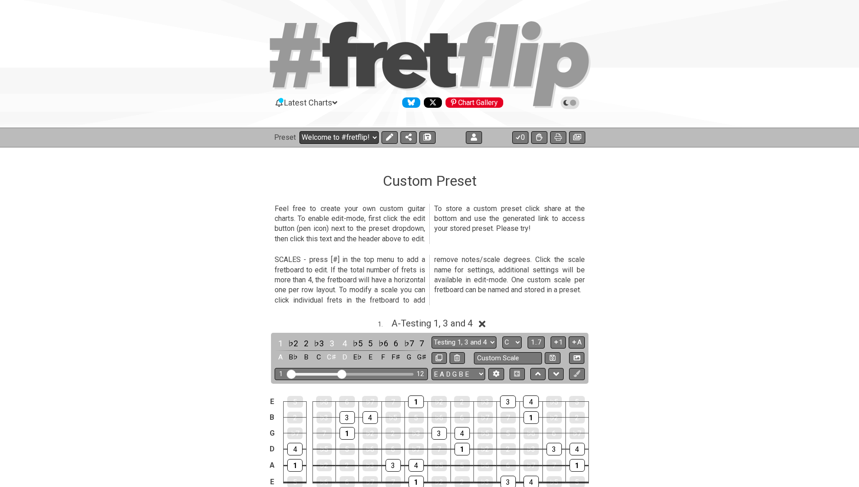
select select "Minor Pentatonic"
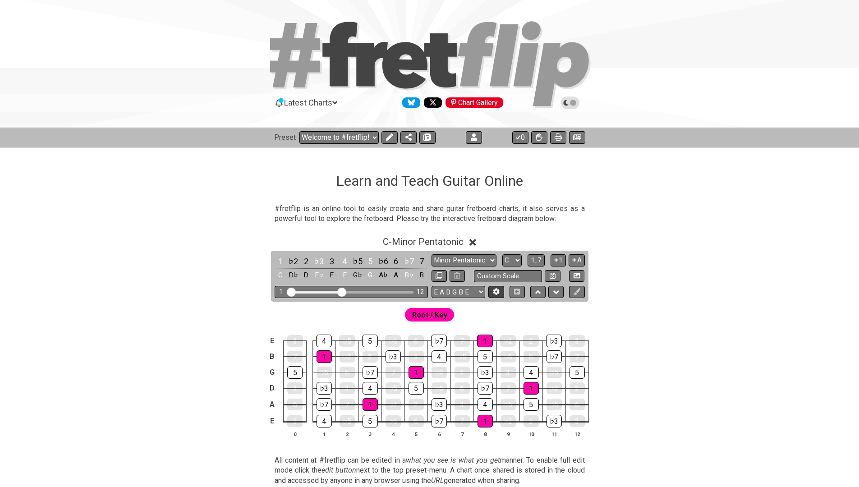
click at [500, 288] on button at bounding box center [495, 292] width 15 height 12
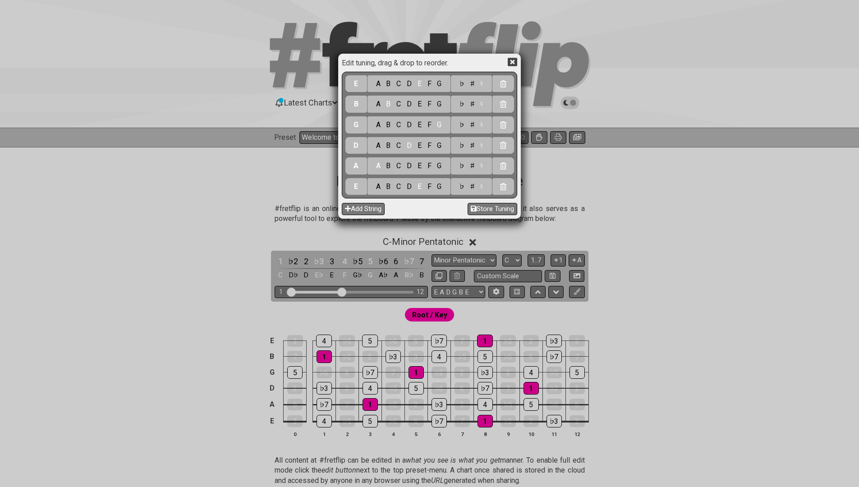
click at [133, 310] on div "Edit tuning, drag & drop to reorder. E A B C D E F G ♭ ♯ ♮ B A B C D E F G ♭ ♯ …" at bounding box center [429, 243] width 859 height 487
click at [514, 61] on icon at bounding box center [512, 62] width 9 height 9
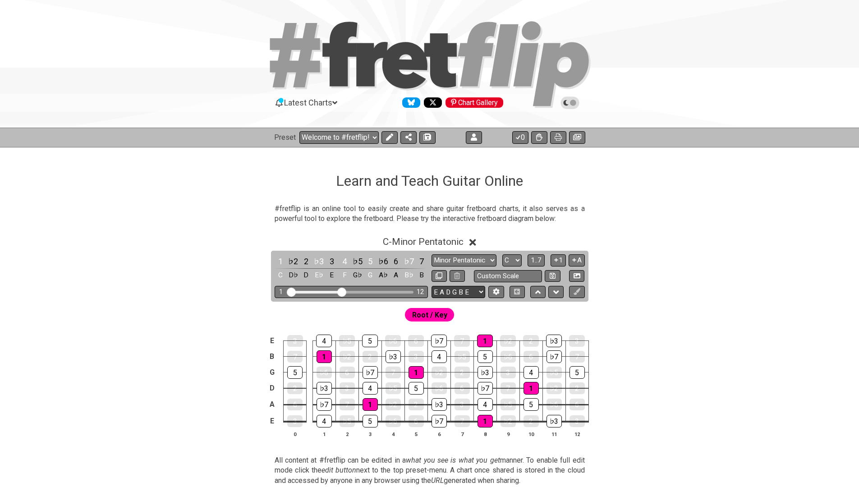
click at [444, 292] on select "E A D G B E E A D G B E E A D G B E B E A D F♯ B A D G C E A D A D G B E E♭ A♭ …" at bounding box center [458, 292] width 54 height 12
click at [624, 279] on div "C - Minor Pentatonic 1 ♭2 2 ♭3 3 4 ♭5 5 ♭6 6 ♭7 7 C D♭ D E♭ E F G♭ G A♭ A B♭ B …" at bounding box center [429, 340] width 703 height 219
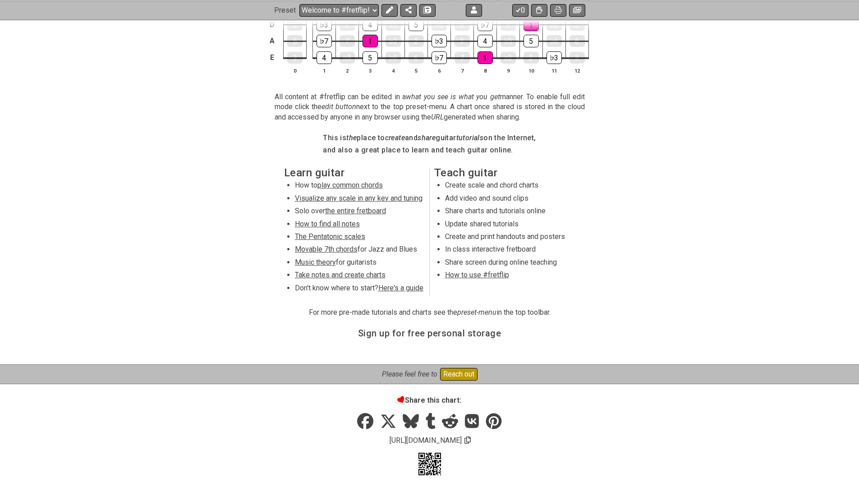
scroll to position [363, 0]
click at [186, 286] on section "Learn guitar How to play common chords Visualize any scale in any key and tunin…" at bounding box center [429, 235] width 703 height 140
click at [149, 305] on section "For more pre-made tutorials and charts see the preset-menu in the top toolbar." at bounding box center [429, 314] width 703 height 21
click at [400, 284] on span "Here's a guide" at bounding box center [400, 288] width 45 height 9
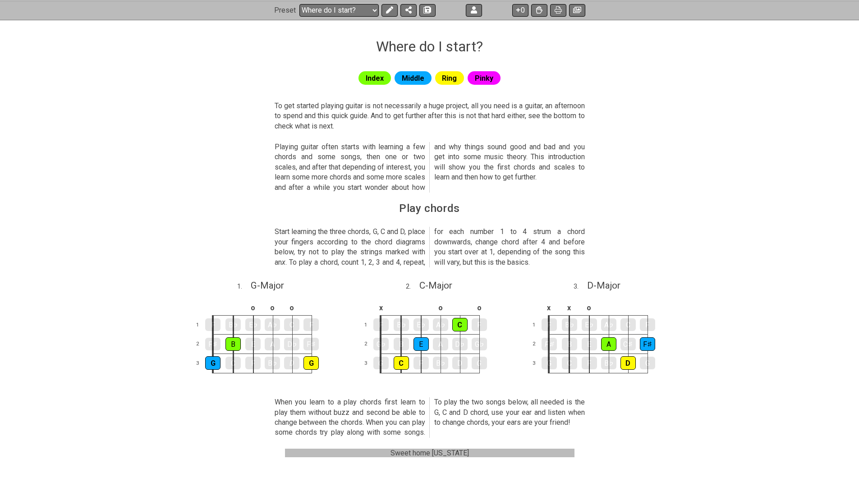
scroll to position [109, 0]
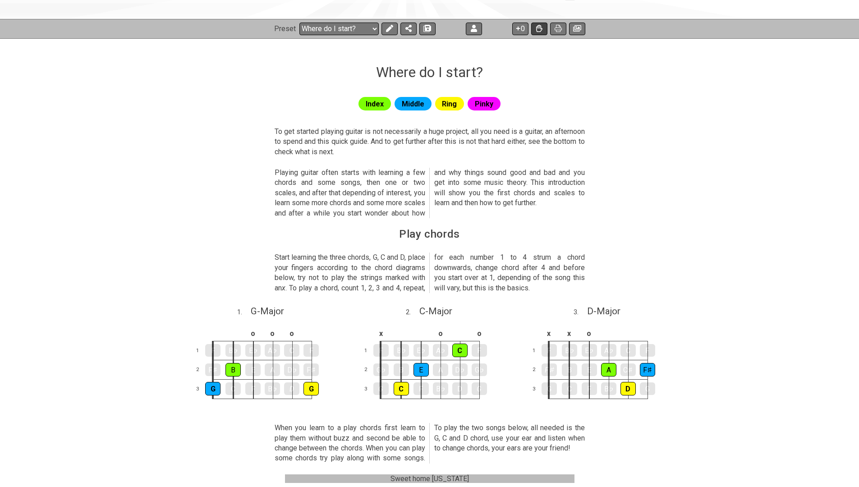
click at [540, 26] on icon at bounding box center [539, 28] width 6 height 7
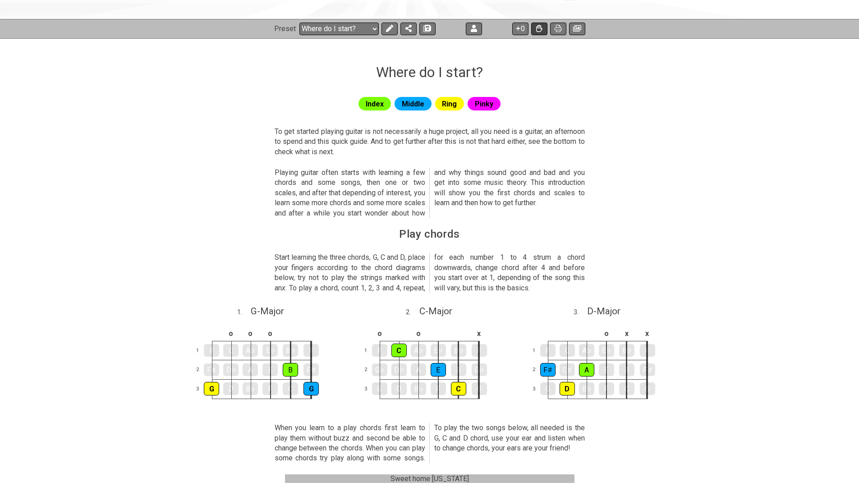
click at [540, 26] on icon at bounding box center [539, 28] width 6 height 7
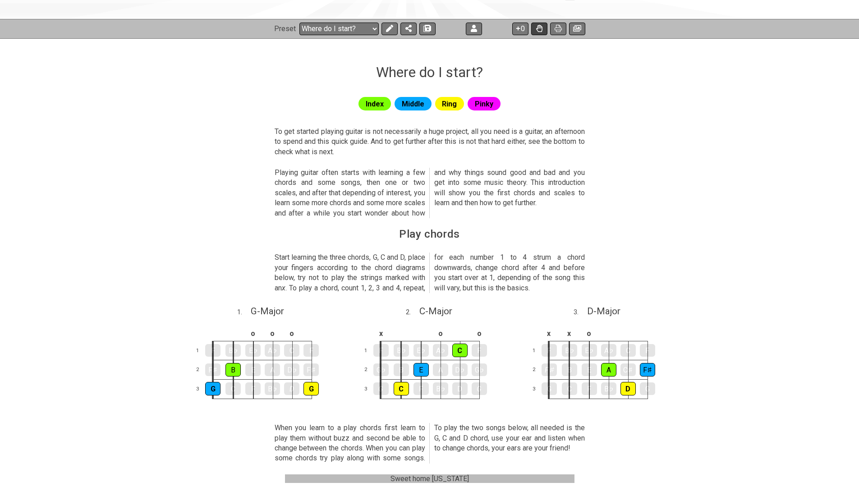
click at [540, 26] on icon at bounding box center [539, 28] width 6 height 7
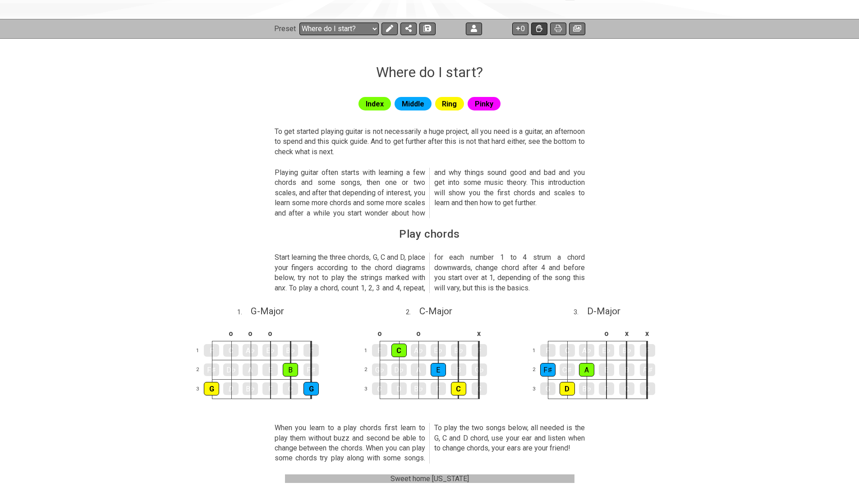
click at [540, 26] on icon at bounding box center [539, 28] width 6 height 7
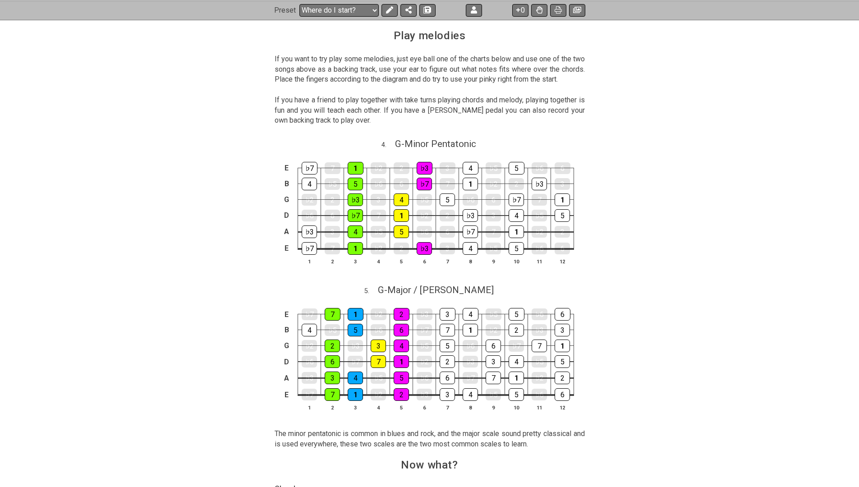
scroll to position [961, 0]
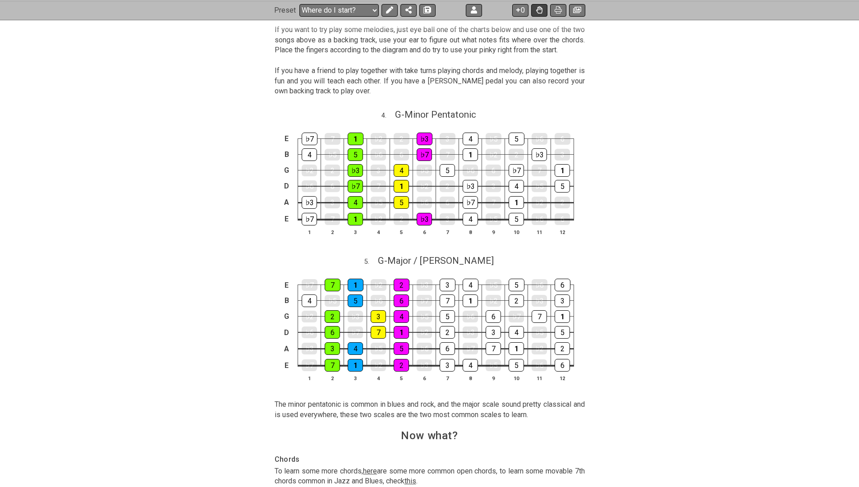
click at [537, 8] on icon at bounding box center [539, 9] width 6 height 7
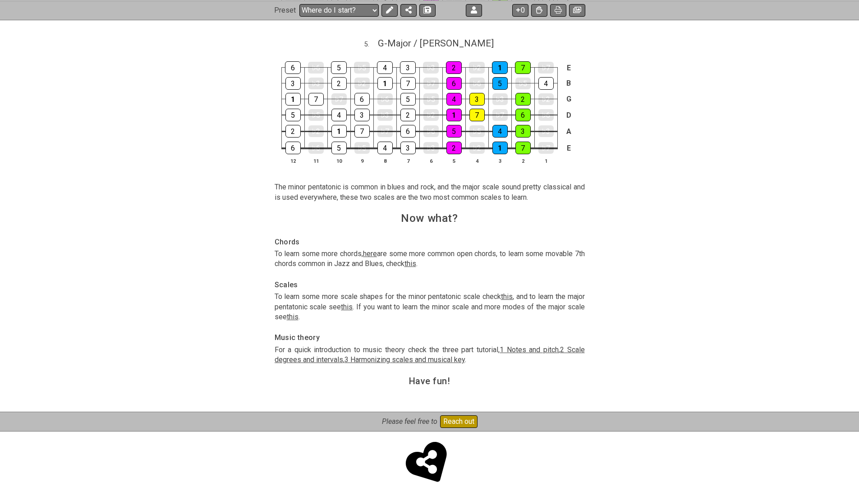
scroll to position [1180, 0]
click at [518, 345] on span "1 Notes and pitch" at bounding box center [529, 348] width 59 height 9
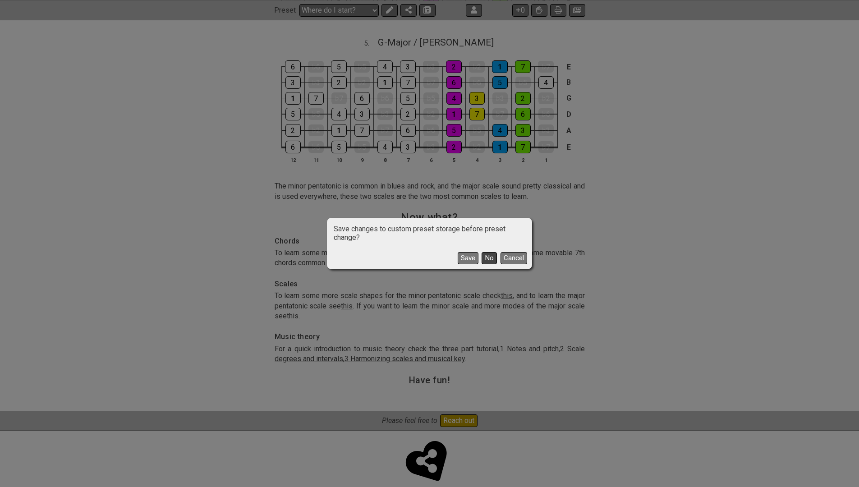
click at [488, 260] on button "No" at bounding box center [489, 258] width 15 height 12
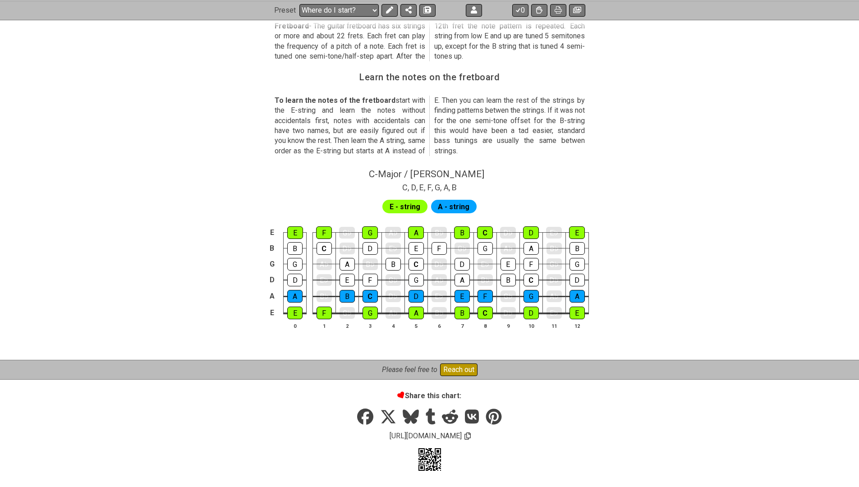
select select "/musical-notes-explained"
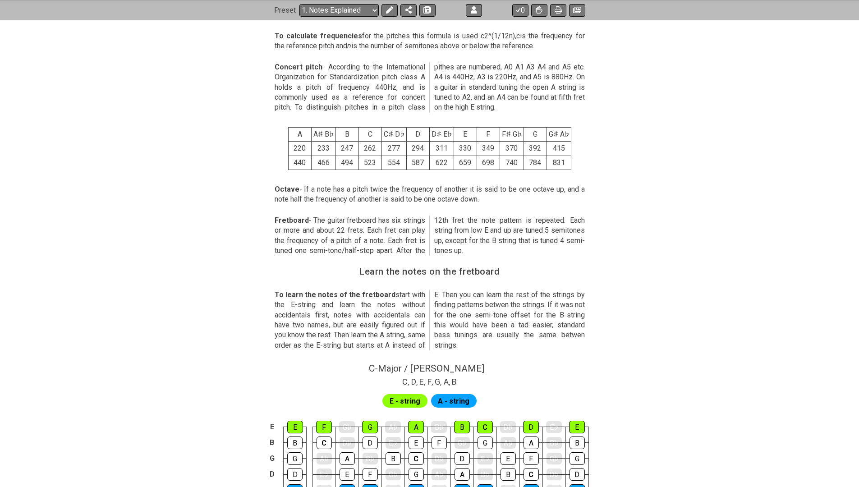
scroll to position [570, 0]
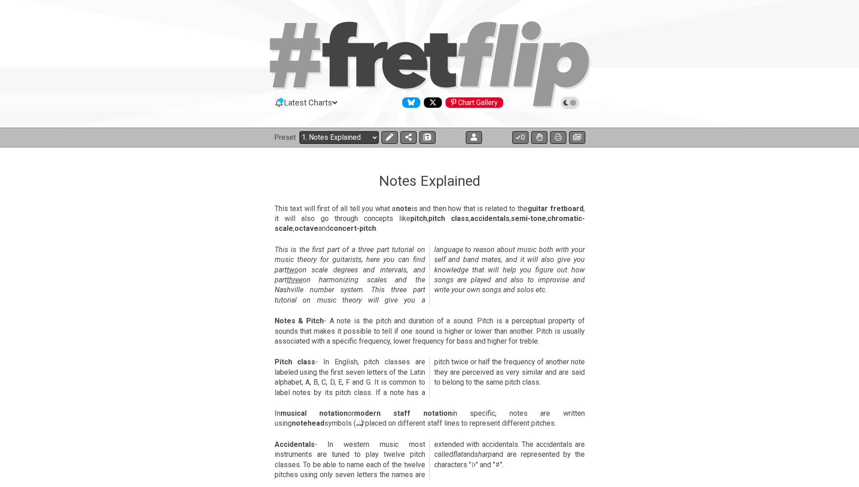
click at [328, 133] on select "Welcome to #fretflip! Initial Preset Custom Preset Minor Pentatonic Major Penta…" at bounding box center [338, 137] width 79 height 13
click at [323, 136] on select "Welcome to #fretflip! Initial Preset Custom Preset Minor Pentatonic Major Penta…" at bounding box center [338, 137] width 79 height 13
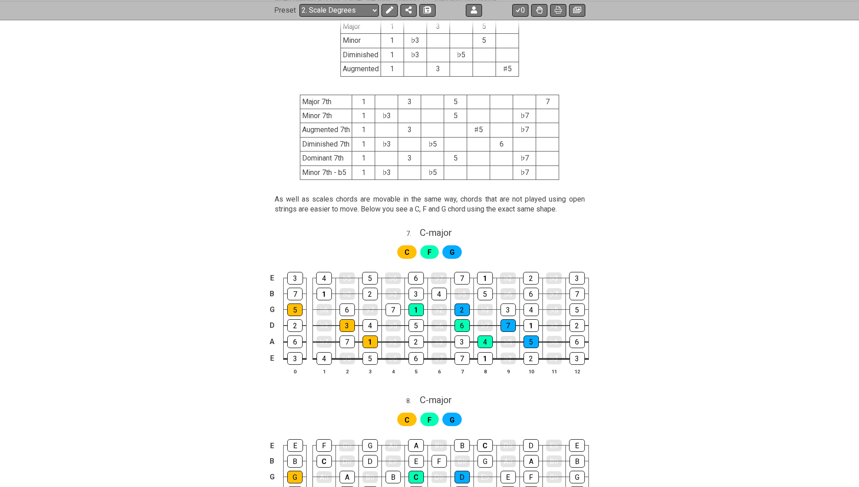
scroll to position [1786, 0]
click at [543, 8] on button at bounding box center [539, 10] width 16 height 13
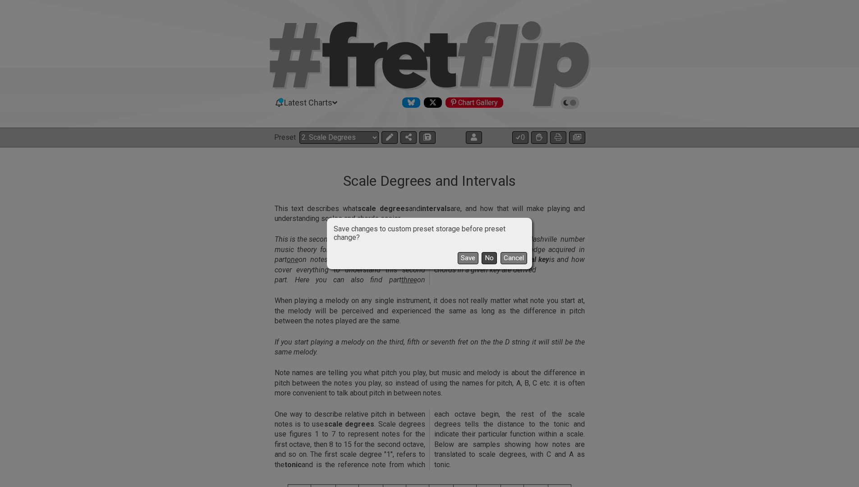
click at [492, 260] on button "No" at bounding box center [489, 258] width 15 height 12
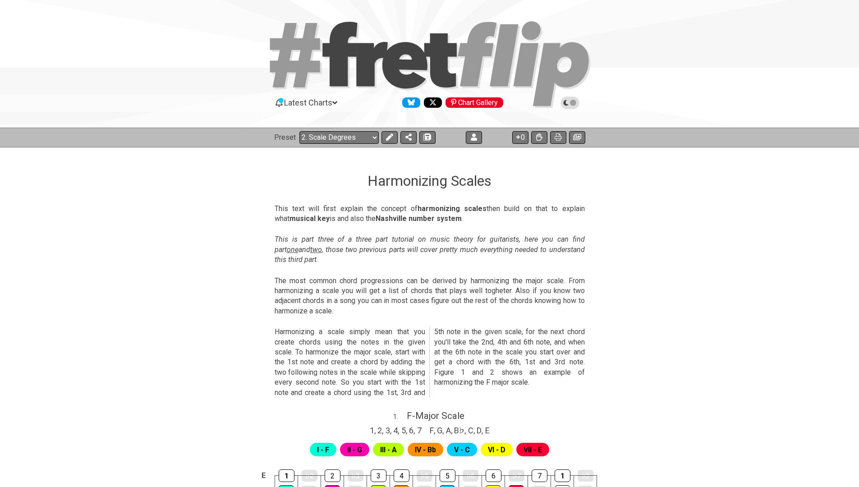
select select "/harmonizing-scales"
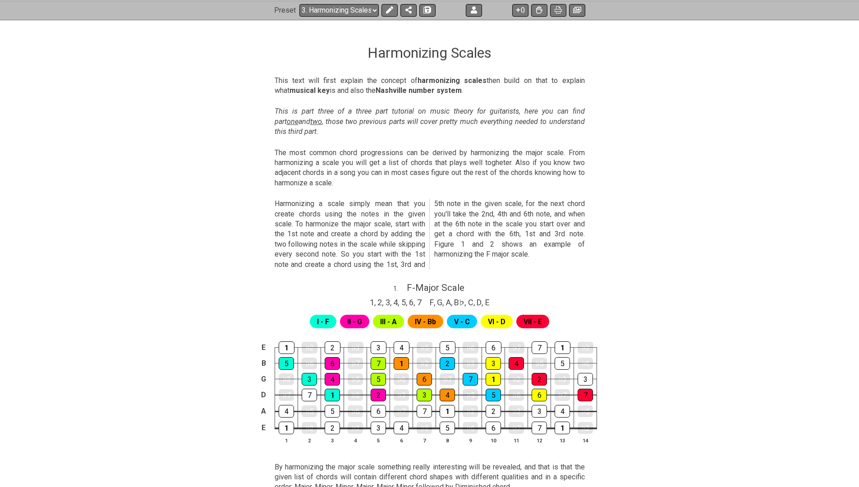
scroll to position [129, 0]
click at [538, 5] on button at bounding box center [539, 10] width 16 height 13
click at [538, 10] on icon at bounding box center [539, 9] width 6 height 7
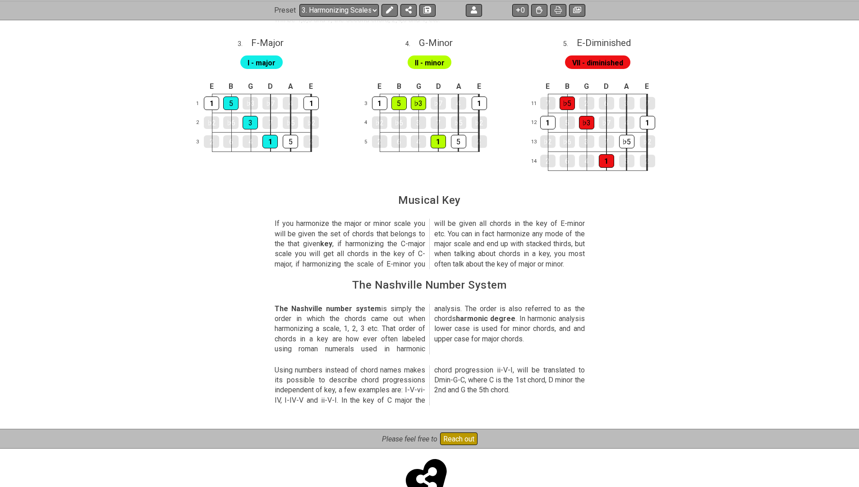
scroll to position [899, 0]
